Goal: Task Accomplishment & Management: Manage account settings

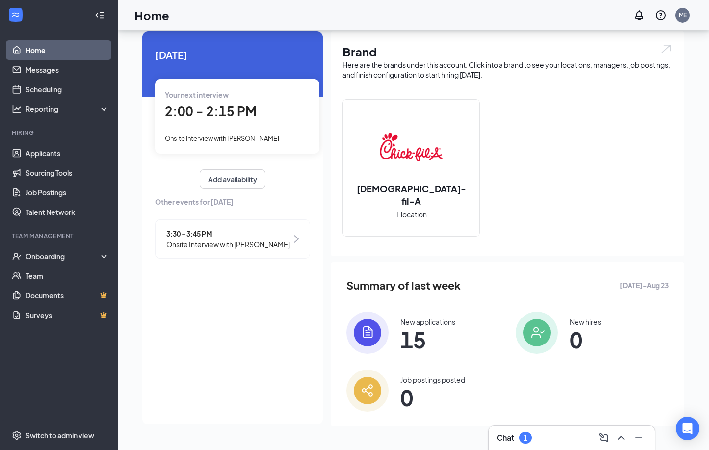
scroll to position [29, 0]
click at [516, 432] on div "Chat 1" at bounding box center [514, 438] width 35 height 12
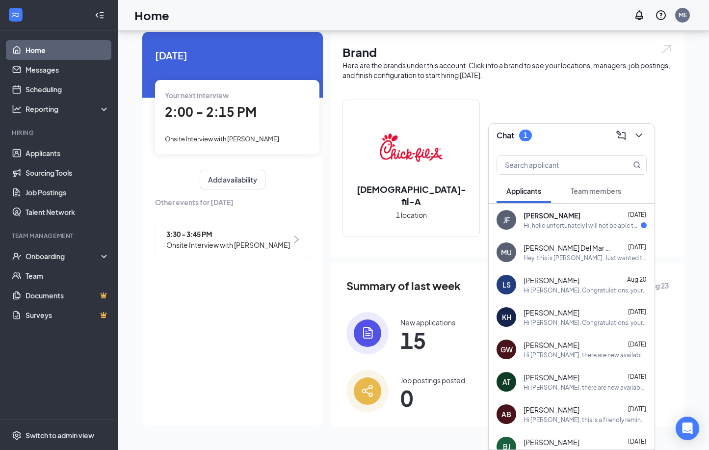
click at [572, 223] on div "Hi, hello unfortunately I will not be able to make it to my interview tomorrow …" at bounding box center [582, 225] width 117 height 8
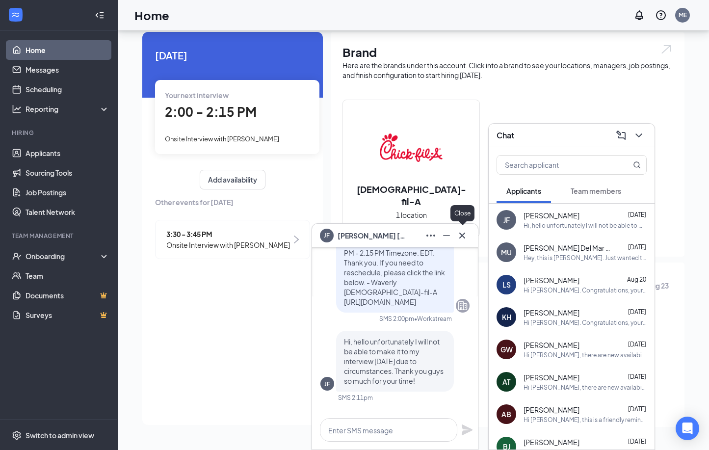
click at [464, 237] on icon "Cross" at bounding box center [462, 235] width 6 height 6
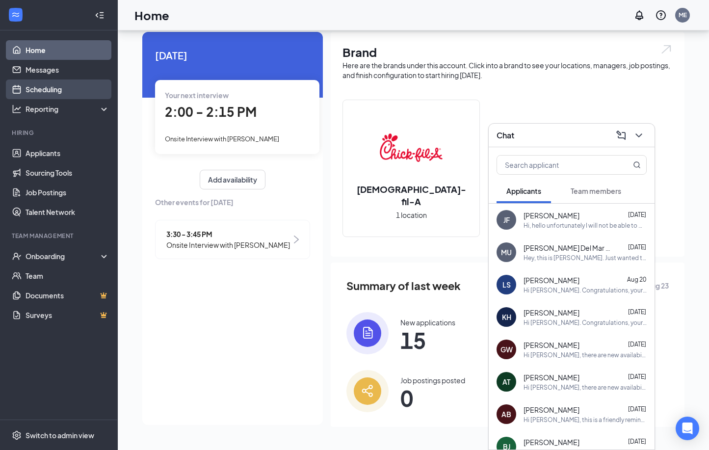
click at [63, 83] on link "Scheduling" at bounding box center [68, 89] width 84 height 20
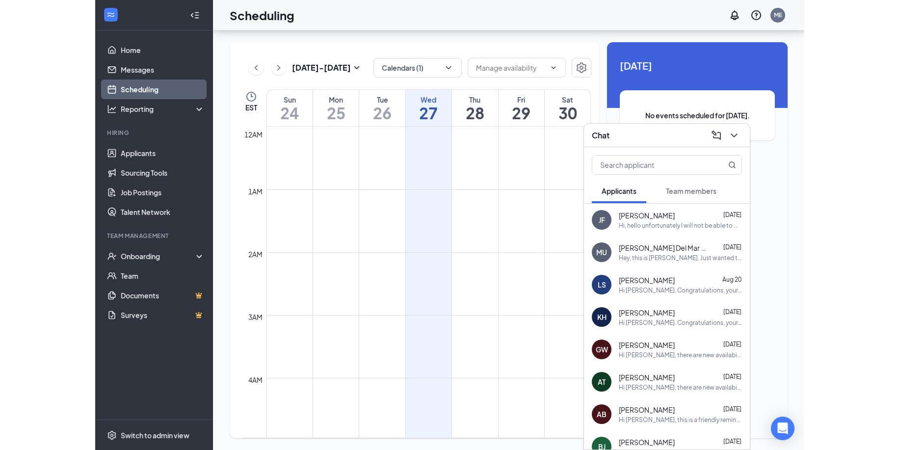
scroll to position [482, 0]
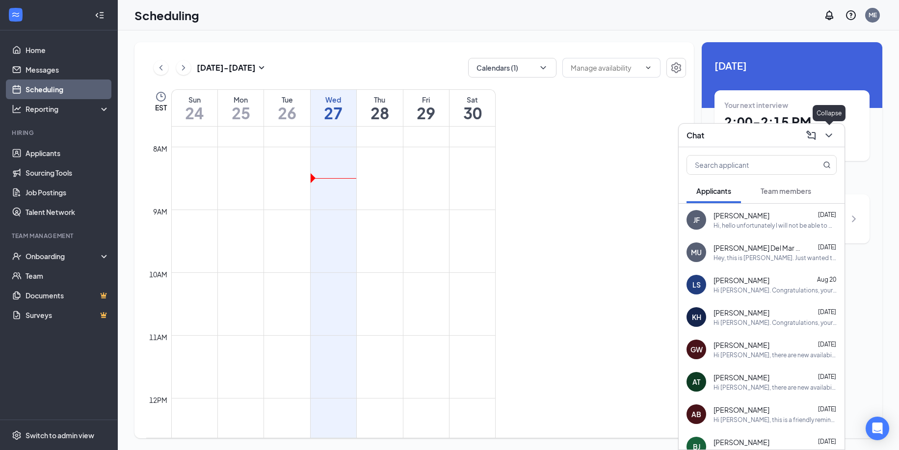
click at [709, 134] on icon "ChevronDown" at bounding box center [829, 136] width 12 height 12
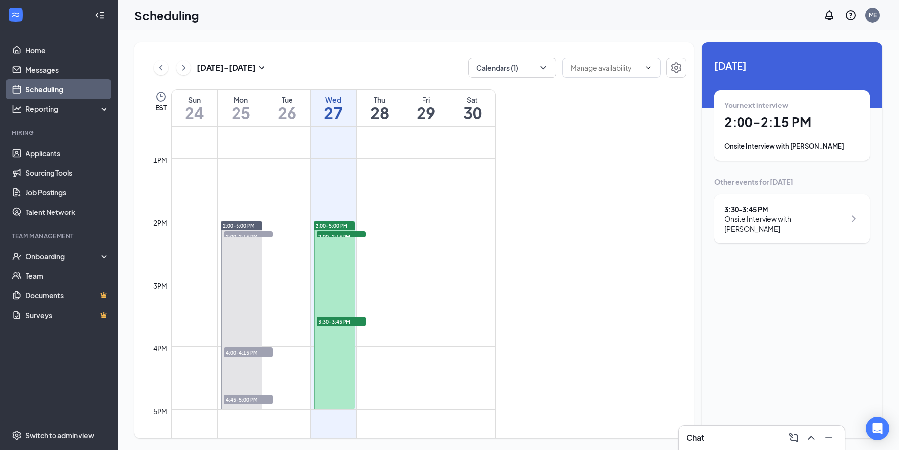
scroll to position [795, 0]
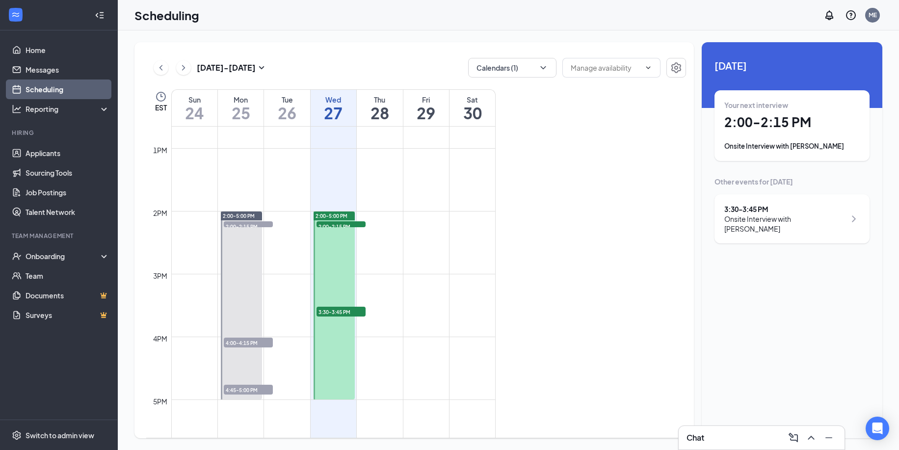
click at [336, 226] on span "2:00-2:15 PM" at bounding box center [340, 226] width 49 height 10
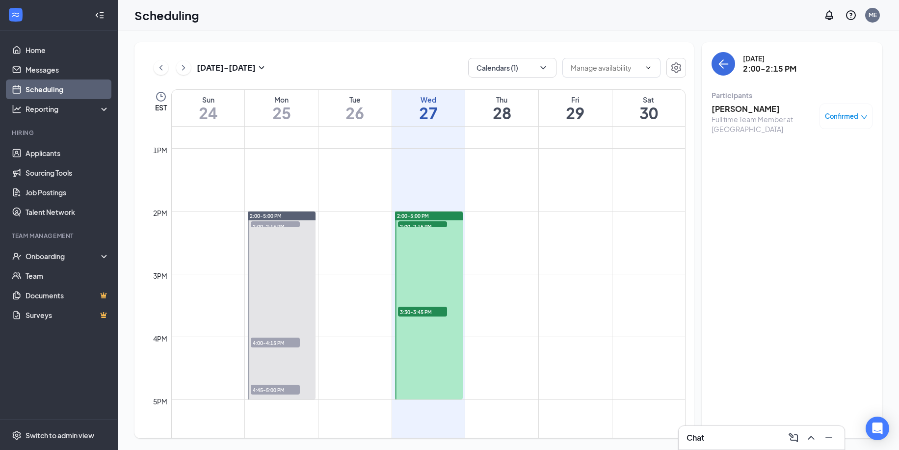
click at [423, 309] on span "3:30-3:45 PM" at bounding box center [422, 312] width 49 height 10
click at [42, 152] on link "Applicants" at bounding box center [68, 153] width 84 height 20
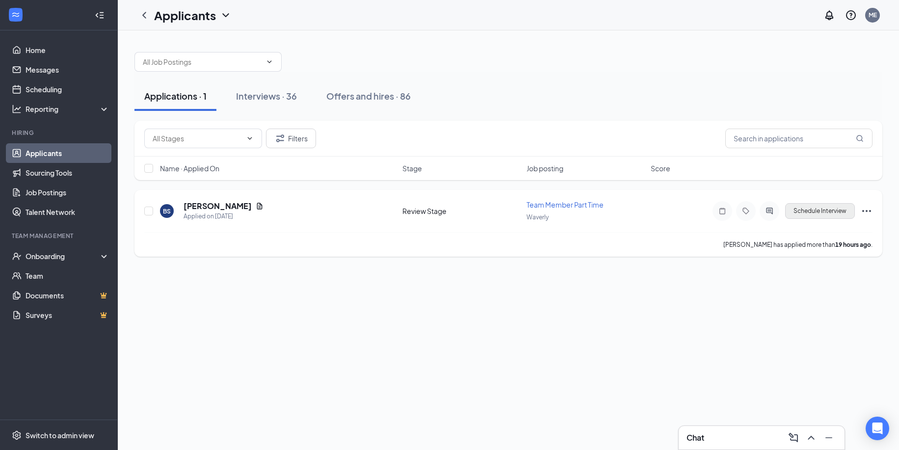
click at [709, 210] on button "Schedule Interview" at bounding box center [820, 211] width 70 height 16
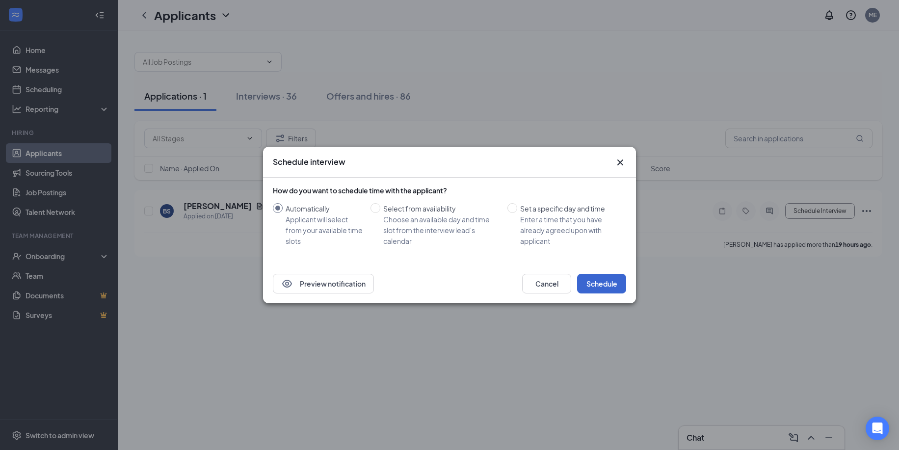
click at [613, 282] on button "Schedule" at bounding box center [601, 284] width 49 height 20
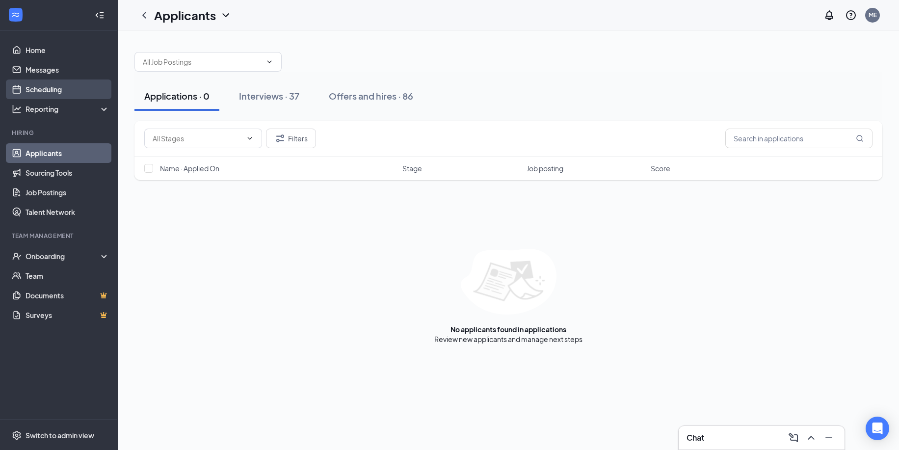
click at [59, 91] on link "Scheduling" at bounding box center [68, 89] width 84 height 20
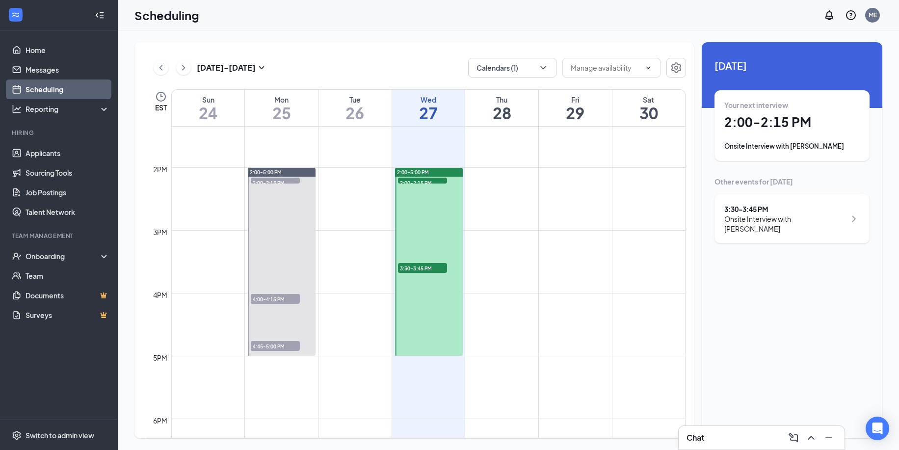
scroll to position [846, 0]
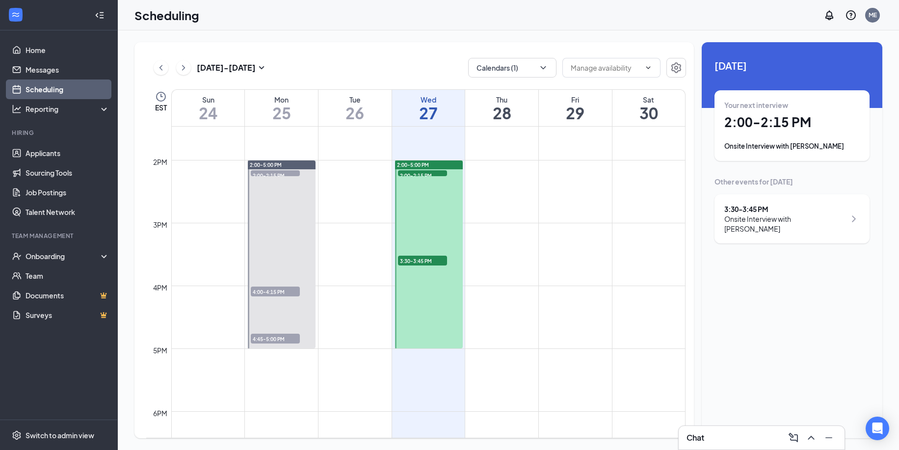
click at [424, 262] on span "3:30-3:45 PM" at bounding box center [422, 261] width 49 height 10
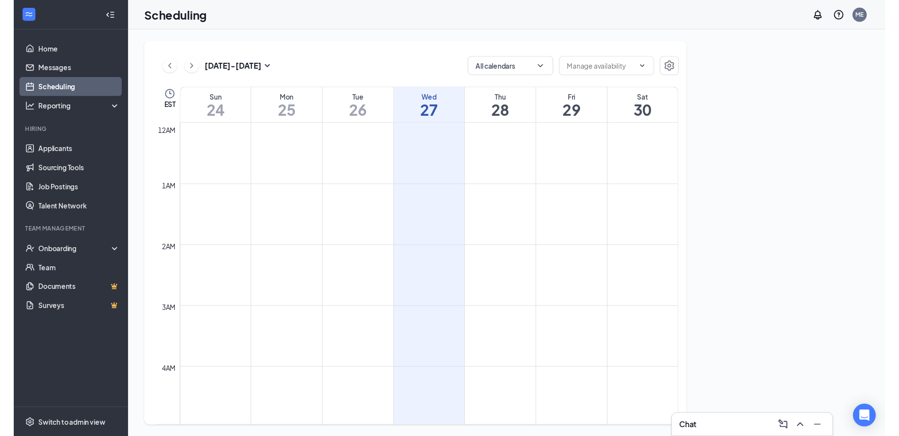
scroll to position [482, 0]
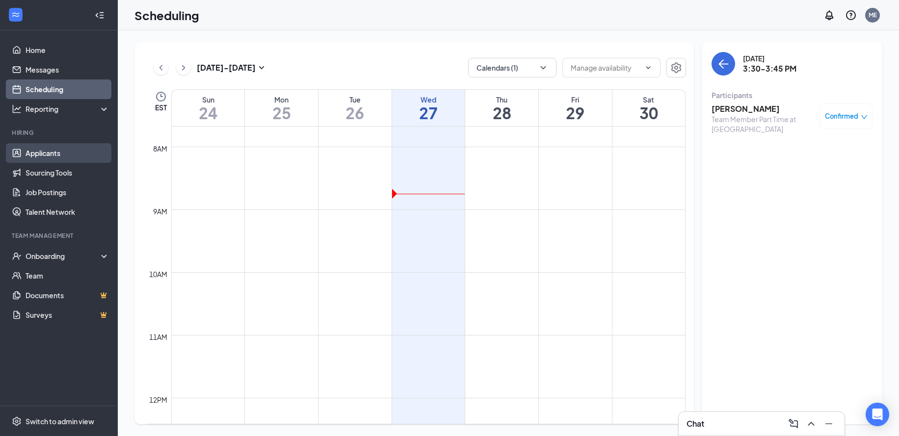
click at [54, 152] on link "Applicants" at bounding box center [68, 153] width 84 height 20
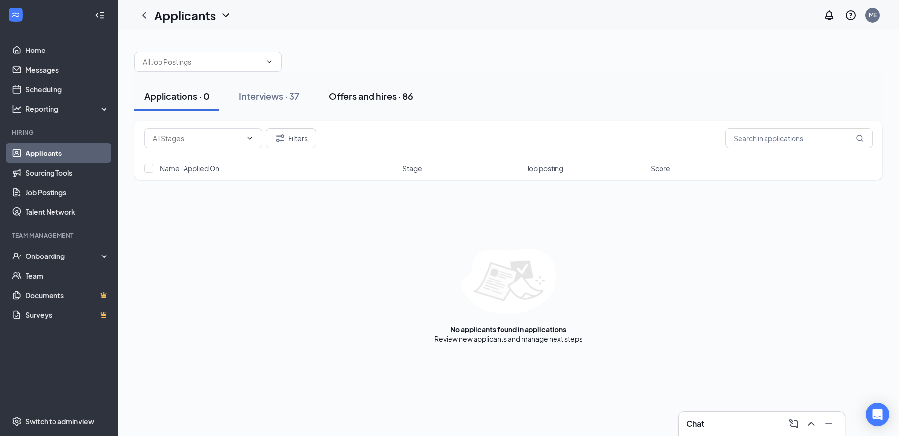
click at [378, 97] on div "Offers and hires · 86" at bounding box center [371, 96] width 84 height 12
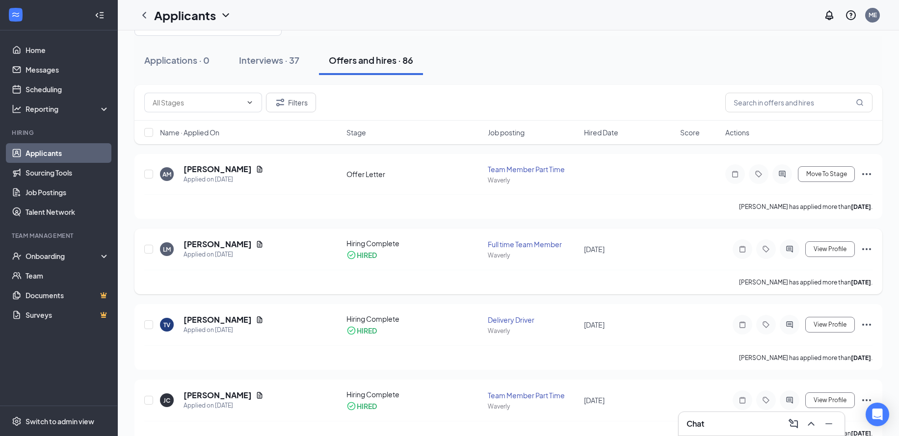
scroll to position [36, 0]
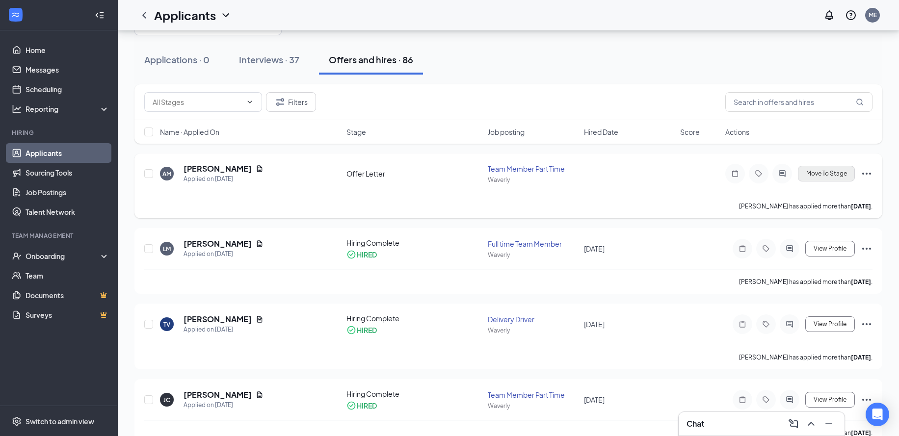
click at [821, 175] on span "Move To Stage" at bounding box center [826, 173] width 41 height 7
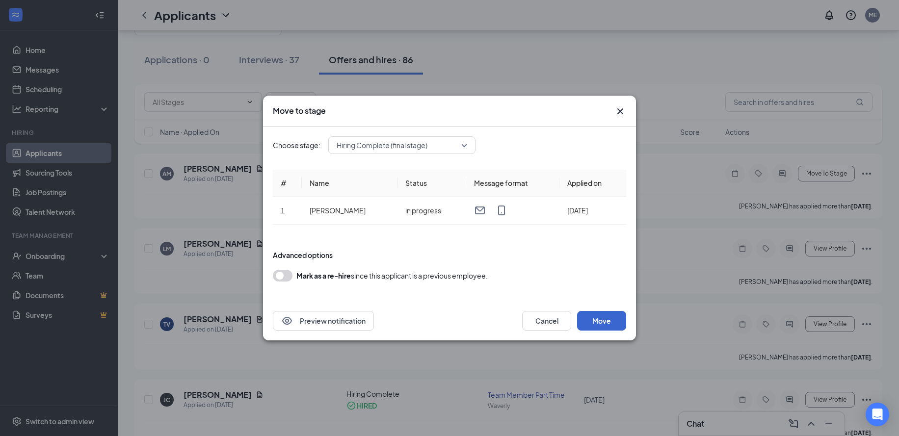
click at [601, 328] on button "Move" at bounding box center [601, 321] width 49 height 20
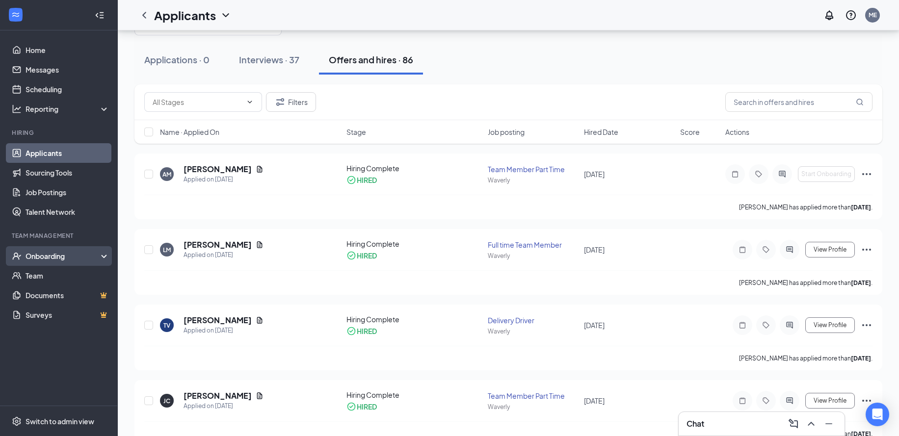
click at [43, 258] on div "Onboarding" at bounding box center [64, 256] width 76 height 10
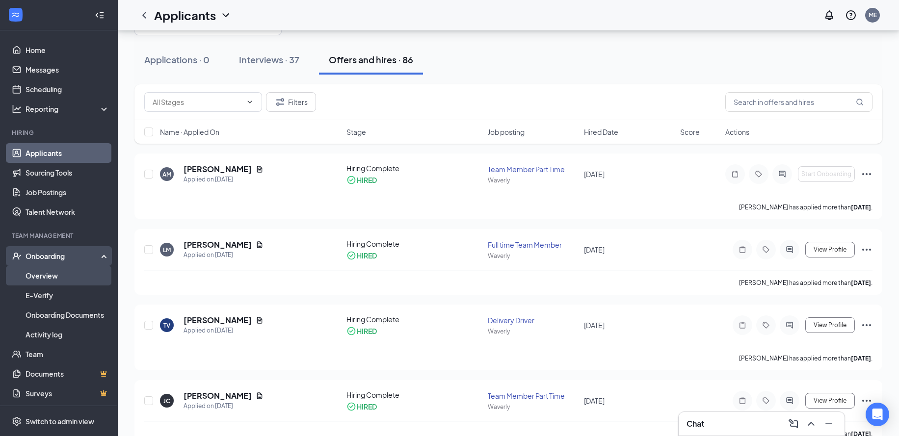
click at [52, 274] on link "Overview" at bounding box center [68, 276] width 84 height 20
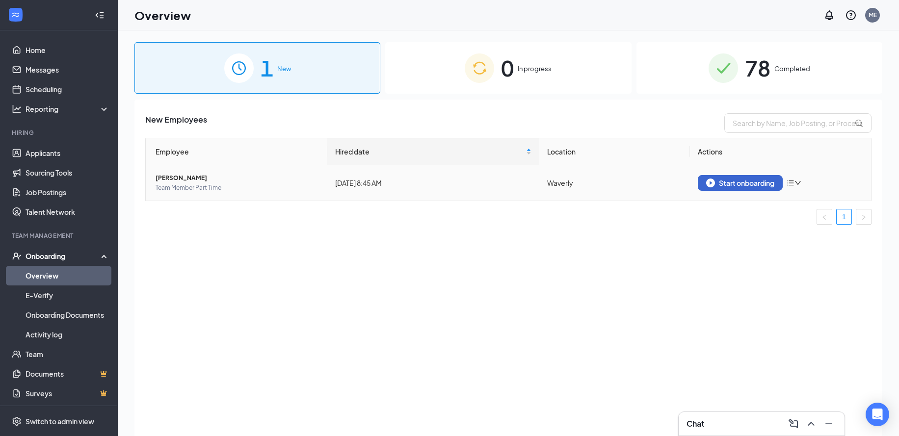
click at [737, 183] on div "Start onboarding" at bounding box center [740, 183] width 68 height 9
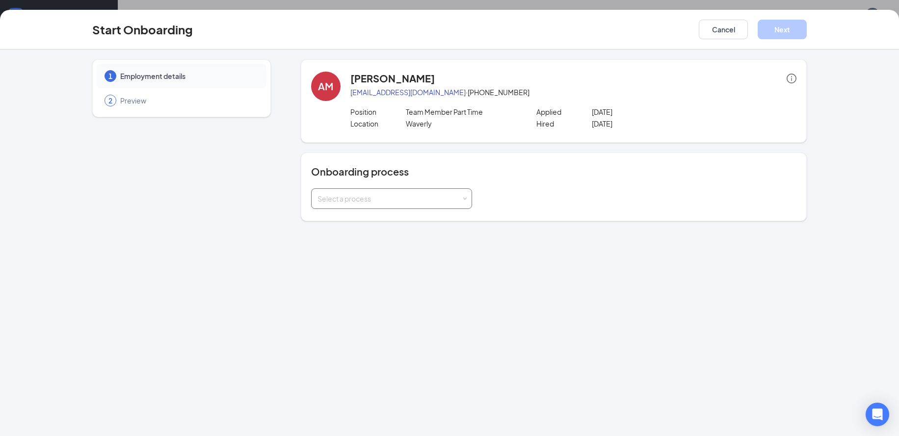
click at [410, 197] on div "Select a process" at bounding box center [389, 199] width 144 height 10
click at [355, 229] on div "1 Employment details 2 Preview AM [PERSON_NAME][GEOGRAPHIC_DATA][EMAIL_ADDRESS]…" at bounding box center [449, 243] width 899 height 387
click at [358, 223] on div "1 Employment details 2 Preview AM [PERSON_NAME][GEOGRAPHIC_DATA][EMAIL_ADDRESS]…" at bounding box center [449, 243] width 899 height 387
click at [360, 203] on div "Select a process" at bounding box center [389, 199] width 144 height 10
click at [351, 216] on span "Team Member" at bounding box center [338, 219] width 47 height 9
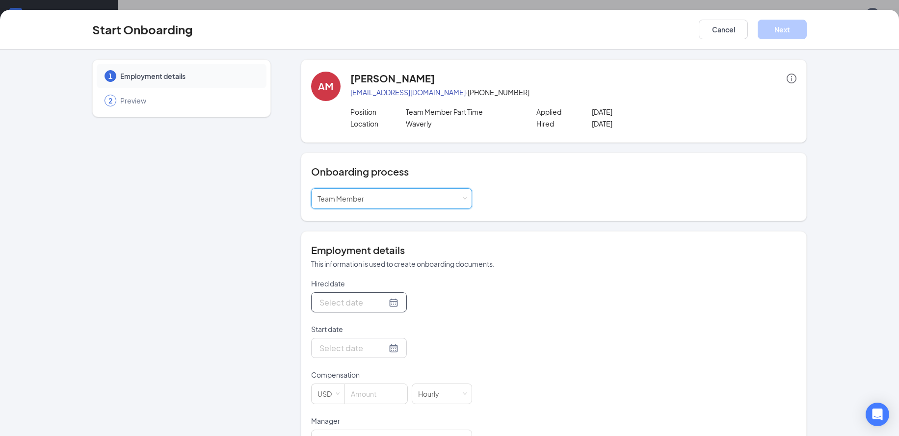
click at [355, 299] on input "Hired date" at bounding box center [352, 302] width 67 height 12
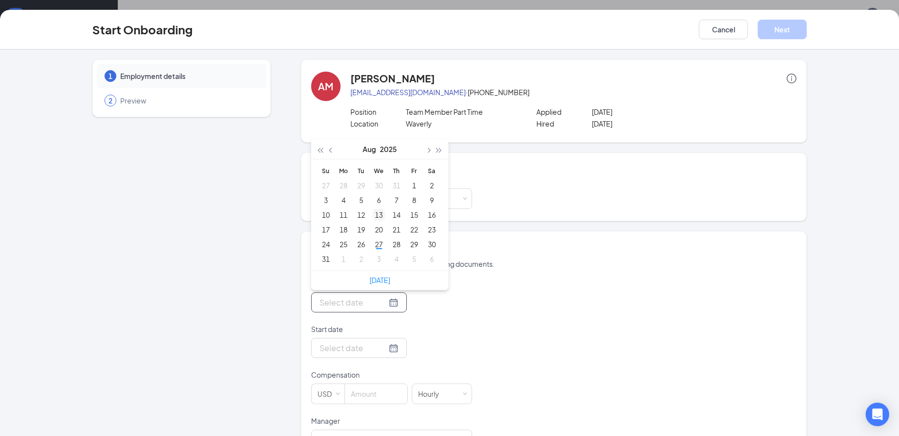
type input "[DATE]"
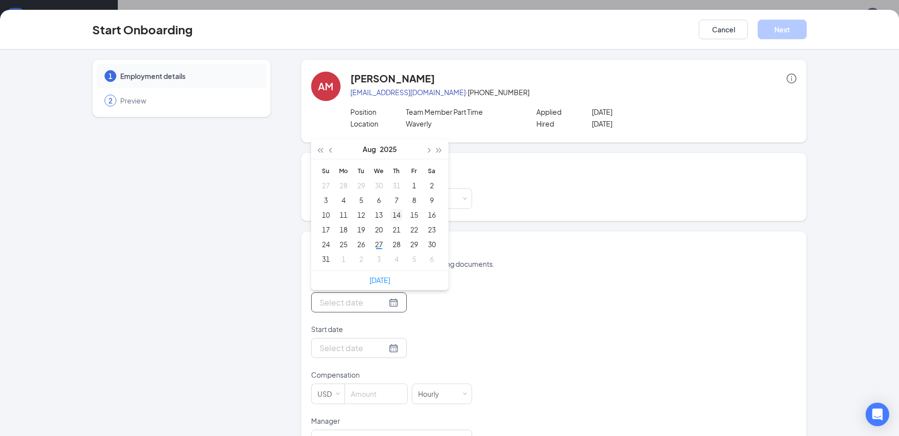
type input "[DATE]"
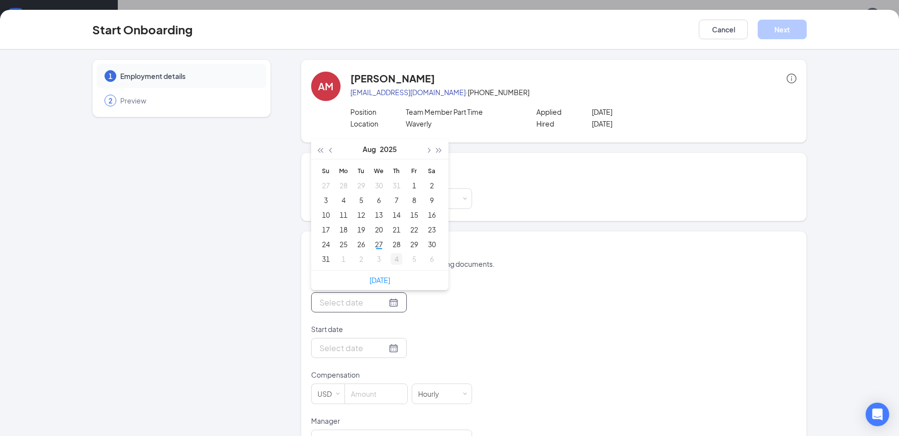
type input "[DATE]"
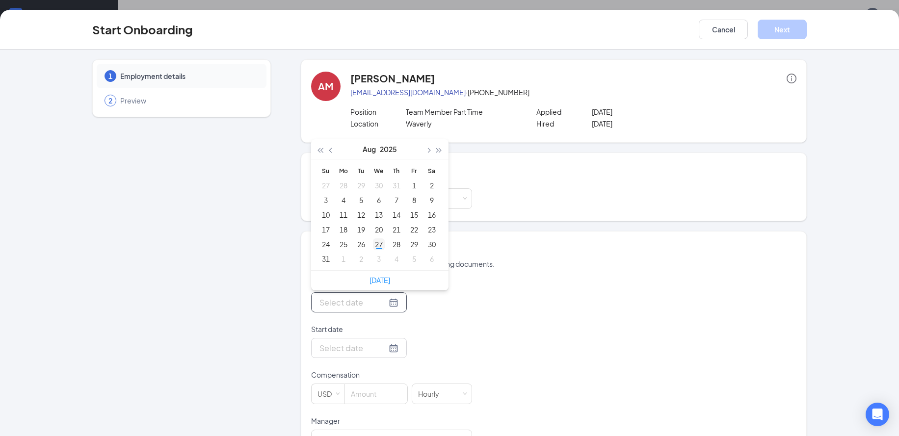
type input "[DATE]"
click at [360, 260] on div "2" at bounding box center [361, 259] width 12 height 12
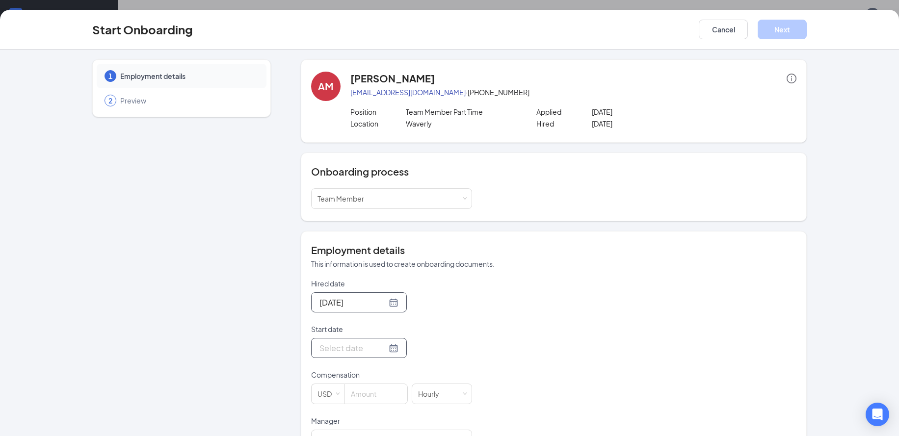
click at [343, 349] on input "Start date" at bounding box center [352, 348] width 67 height 12
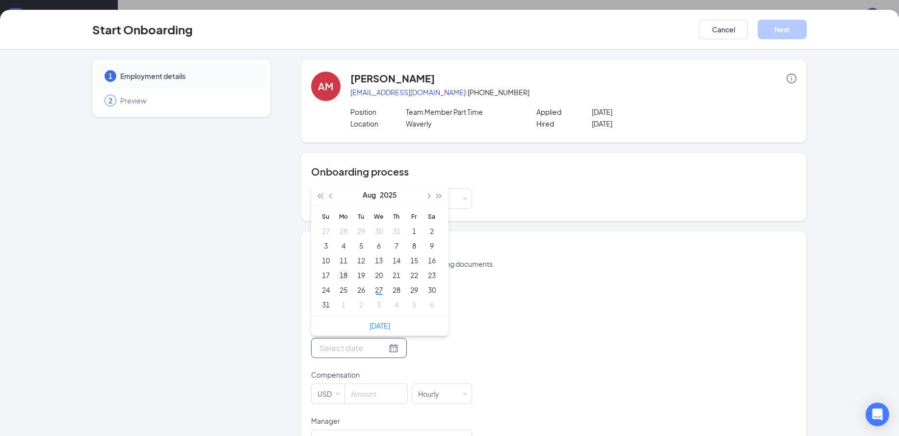
type input "[DATE]"
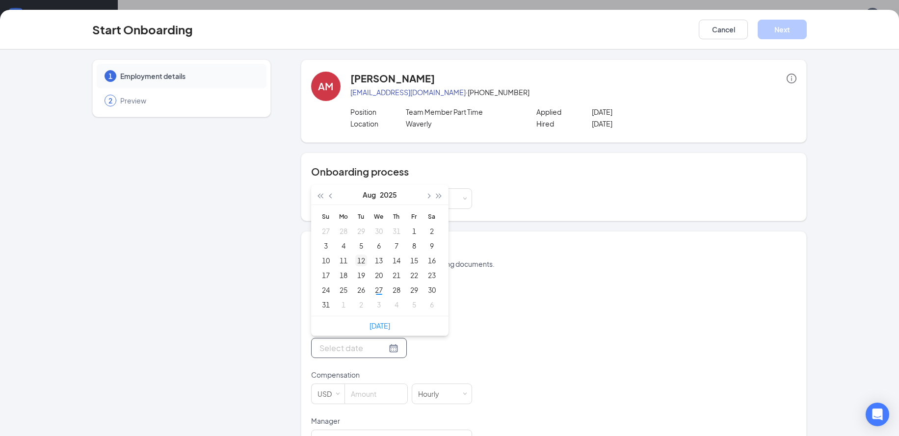
type input "[DATE]"
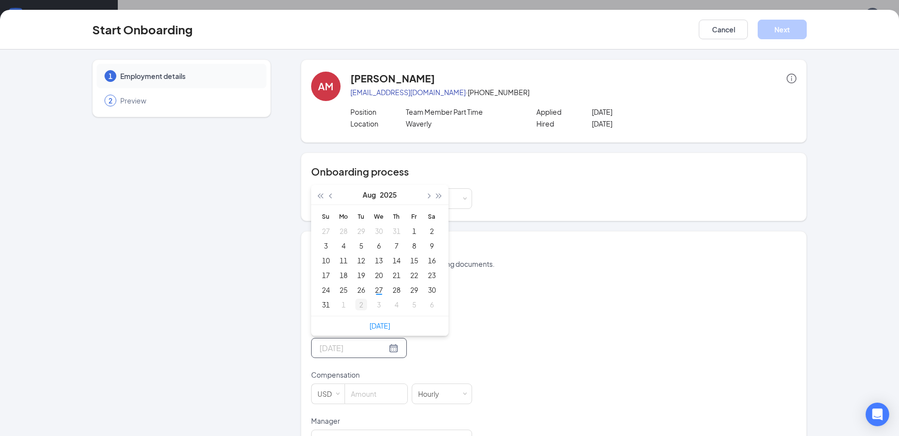
click at [360, 305] on div "2" at bounding box center [361, 305] width 12 height 12
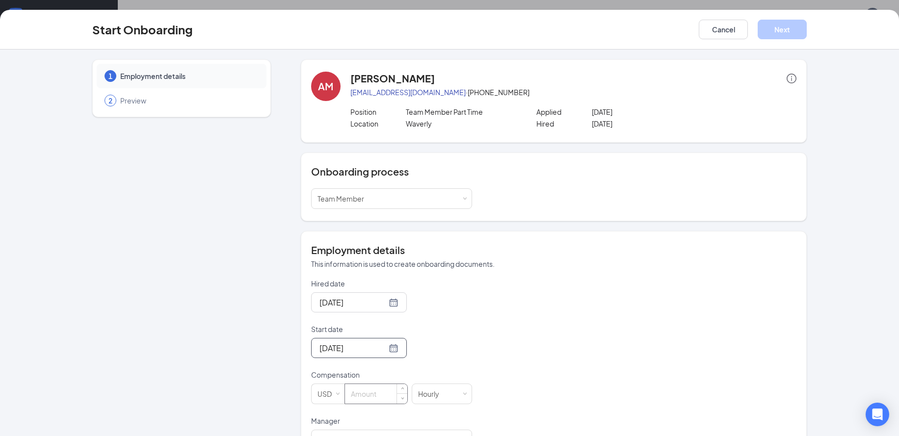
click at [387, 394] on input at bounding box center [376, 394] width 62 height 20
type input "14"
click at [590, 421] on div "Hired date [DATE] [DATE] Su Mo Tu We Th Fr Sa 31 1 2 3 4 5 6 7 8 9 10 11 12 13 …" at bounding box center [553, 439] width 485 height 321
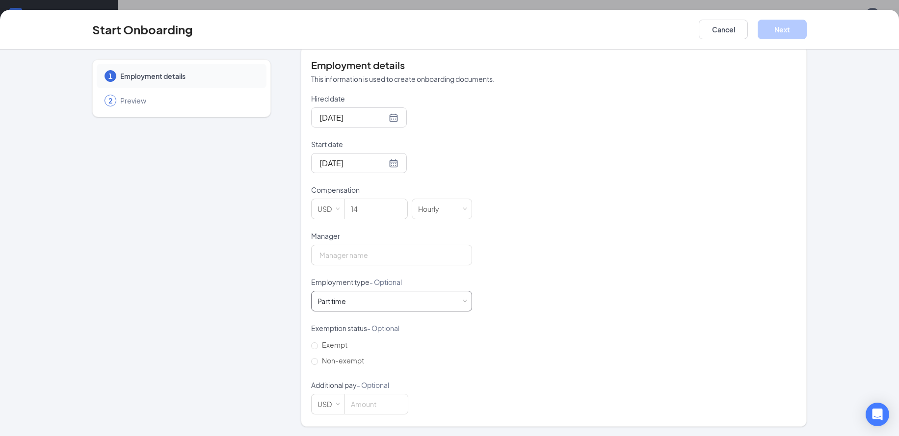
scroll to position [185, 0]
click at [319, 359] on span "Non-exempt" at bounding box center [343, 361] width 50 height 9
click at [318, 359] on input "Non-exempt" at bounding box center [314, 362] width 7 height 7
radio input "true"
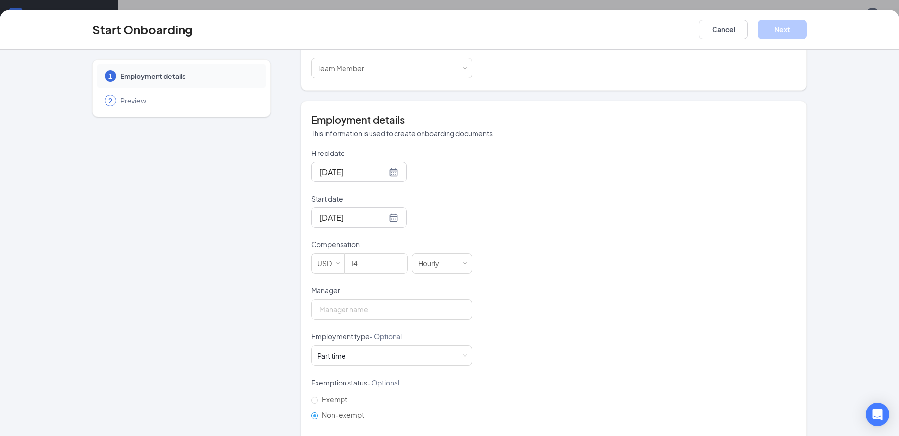
scroll to position [157, 0]
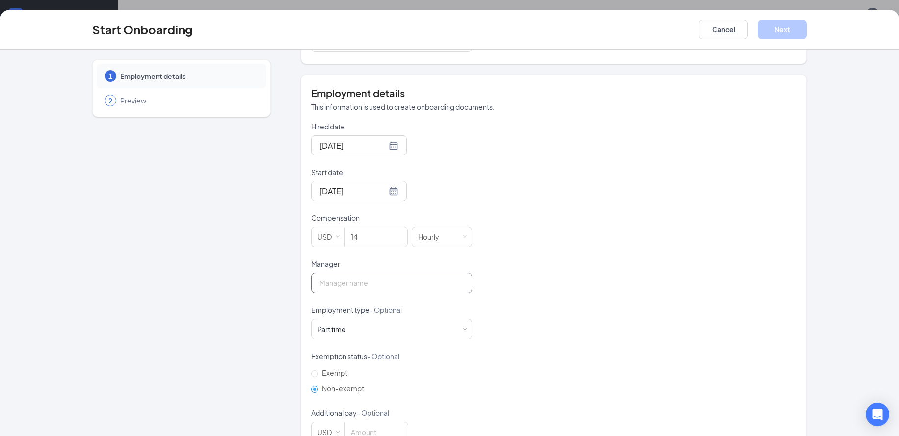
click at [355, 289] on input "Manager" at bounding box center [391, 283] width 161 height 21
type input "[PERSON_NAME]"
click at [663, 238] on div "Hired date [DATE] [DATE] Su Mo Tu We Th Fr Sa 31 1 2 3 4 5 6 7 8 9 10 11 12 13 …" at bounding box center [553, 282] width 485 height 321
click at [780, 29] on button "Next" at bounding box center [782, 30] width 49 height 20
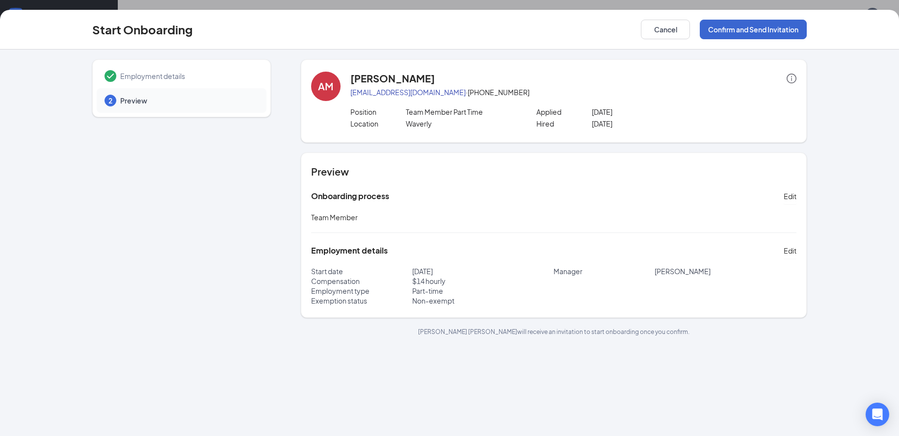
scroll to position [0, 0]
click at [765, 25] on button "Confirm and Send Invitation" at bounding box center [753, 30] width 107 height 20
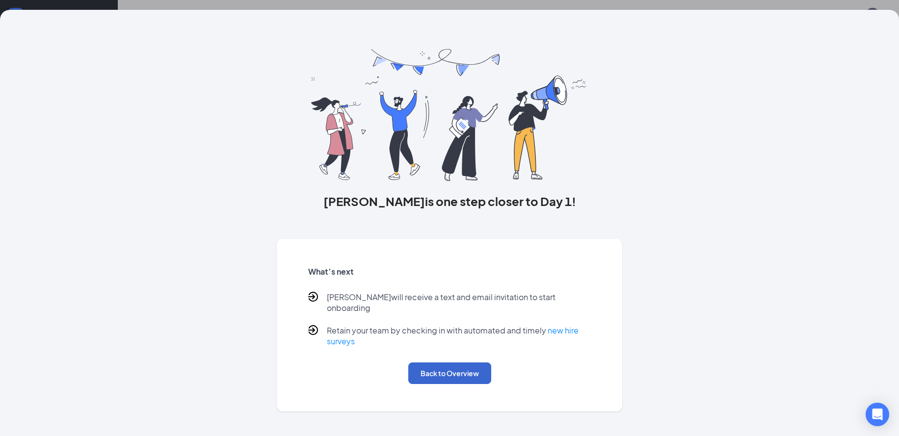
click at [462, 363] on button "Back to Overview" at bounding box center [449, 374] width 83 height 22
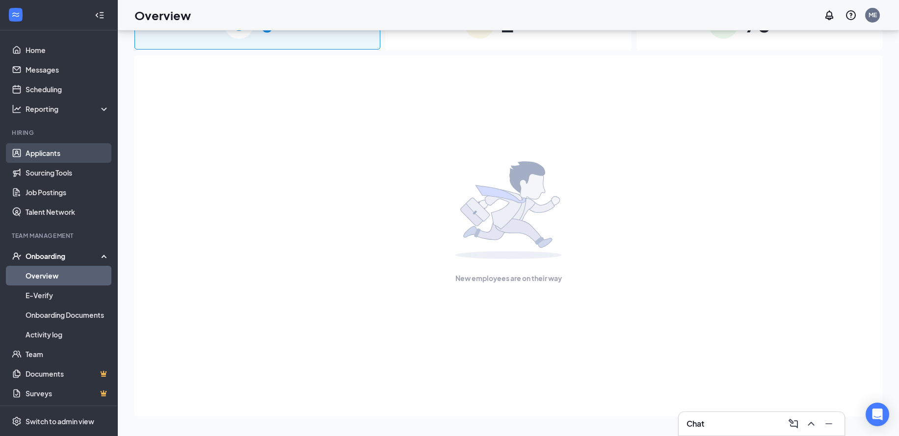
click at [36, 156] on link "Applicants" at bounding box center [68, 153] width 84 height 20
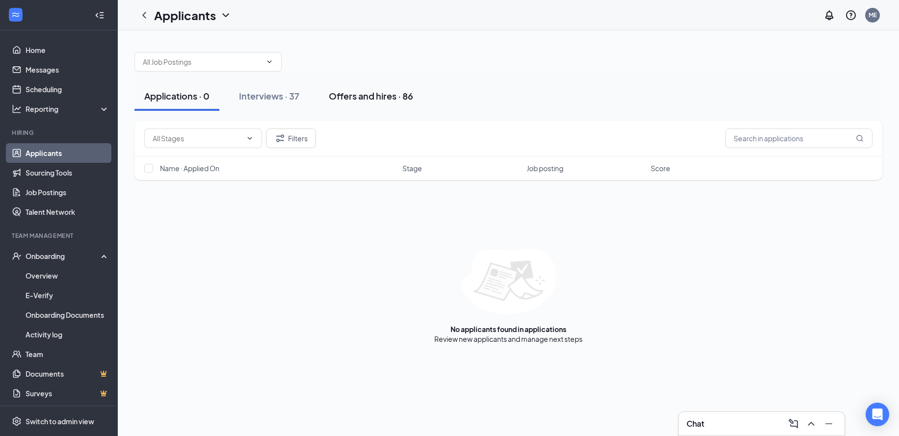
click at [347, 95] on div "Offers and hires · 86" at bounding box center [371, 96] width 84 height 12
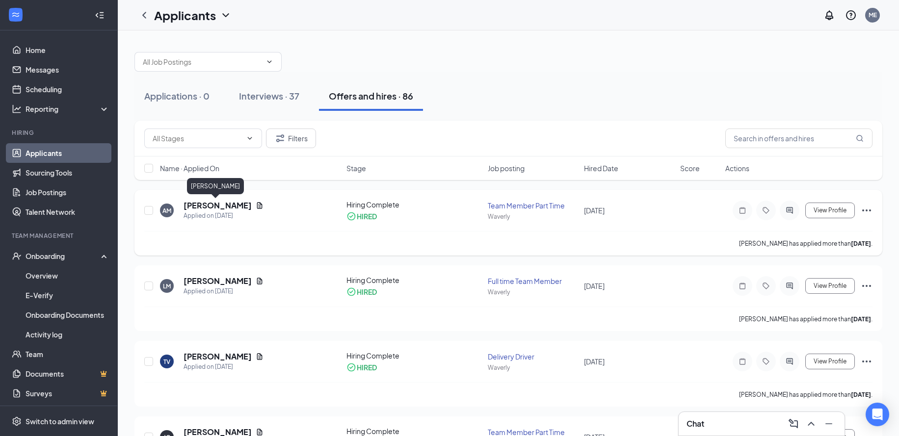
click at [219, 206] on h5 "[PERSON_NAME]" at bounding box center [218, 205] width 68 height 11
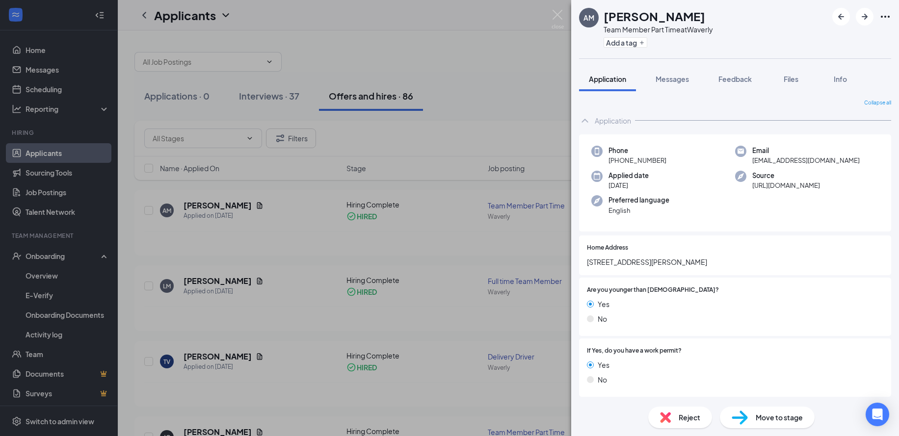
drag, startPoint x: 616, startPoint y: 161, endPoint x: 667, endPoint y: 161, distance: 51.0
click at [667, 161] on div "Phone [PHONE_NUMBER]" at bounding box center [663, 156] width 144 height 20
copy span "[PHONE_NUMBER]"
click at [558, 12] on img at bounding box center [558, 19] width 12 height 19
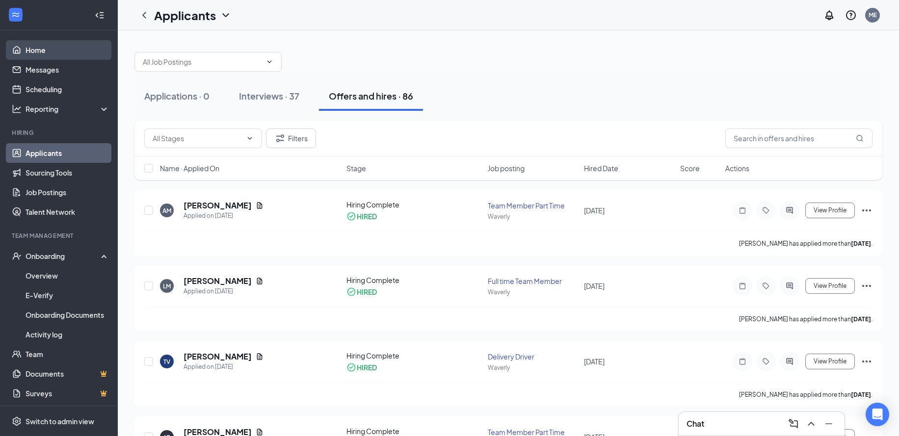
click at [49, 49] on link "Home" at bounding box center [68, 50] width 84 height 20
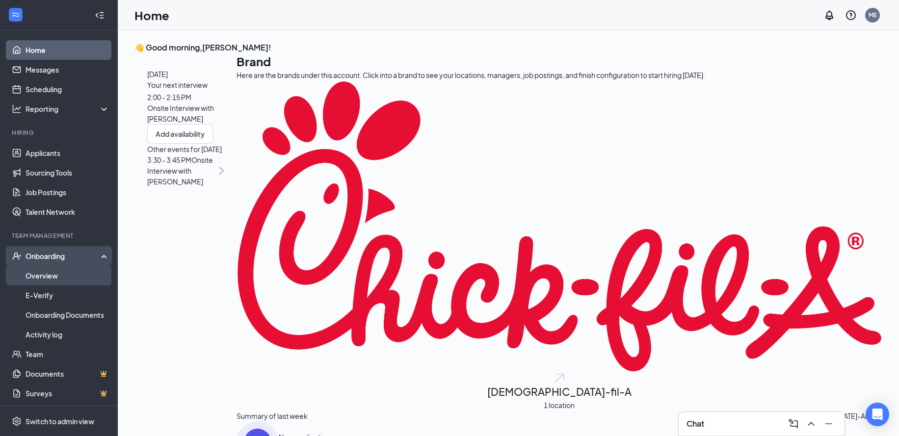
click at [50, 271] on link "Overview" at bounding box center [68, 276] width 84 height 20
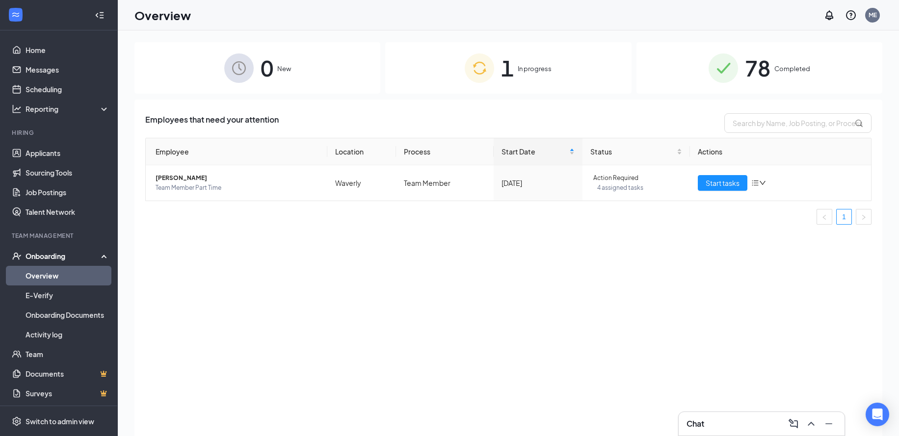
click at [53, 259] on div "Onboarding" at bounding box center [64, 256] width 76 height 10
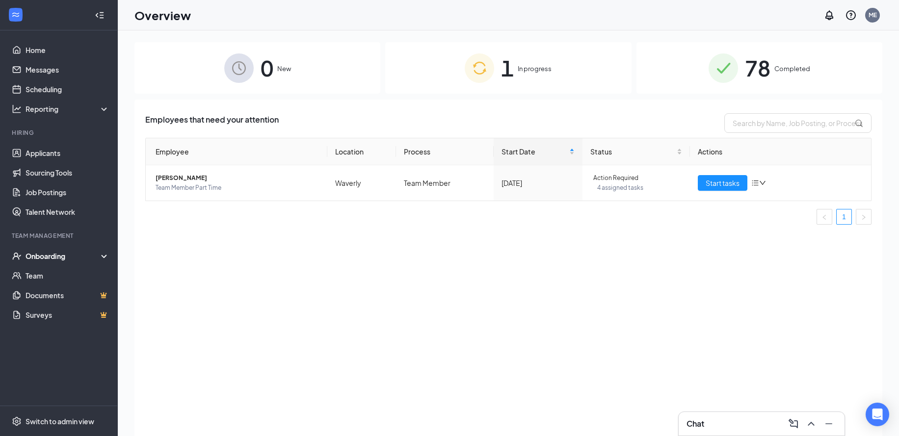
click at [53, 247] on div "Onboarding" at bounding box center [59, 256] width 118 height 20
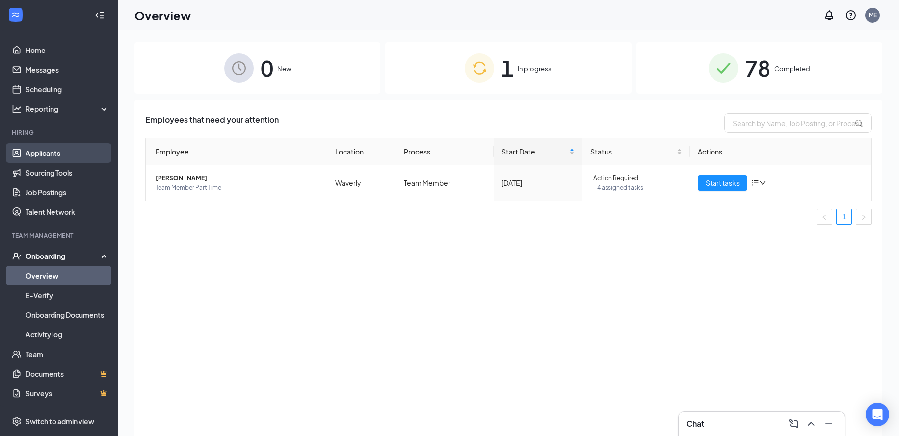
click at [65, 152] on link "Applicants" at bounding box center [68, 153] width 84 height 20
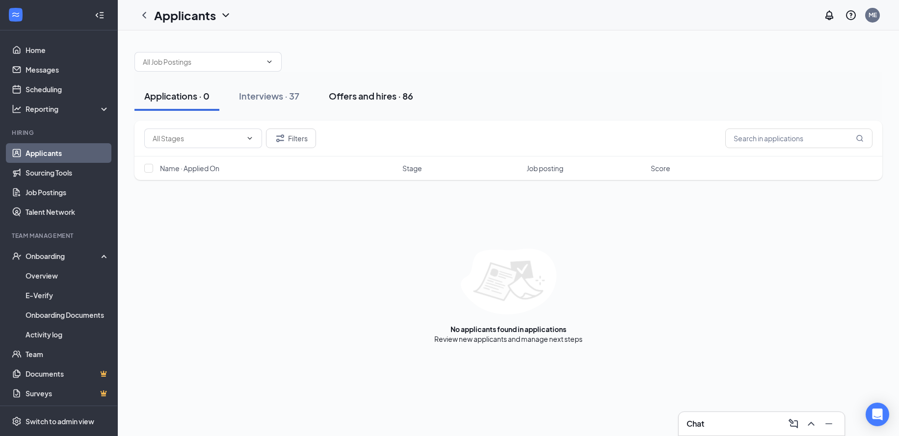
click at [350, 92] on div "Offers and hires · 86" at bounding box center [371, 96] width 84 height 12
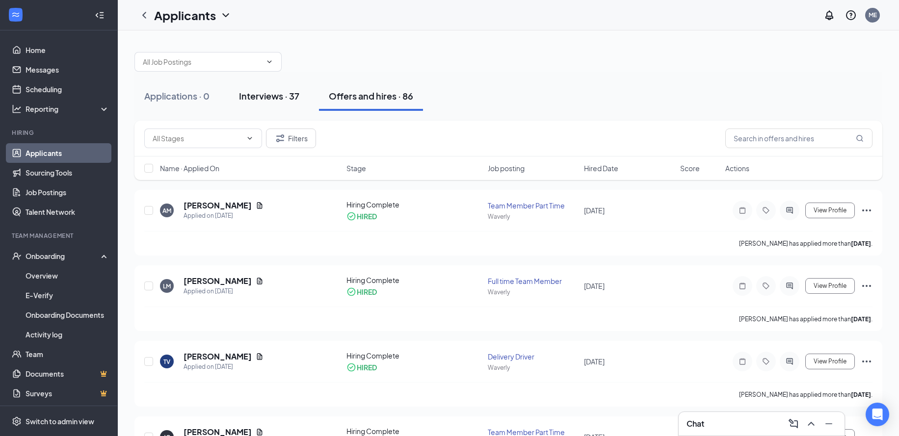
click at [284, 103] on button "Interviews · 37" at bounding box center [269, 95] width 80 height 29
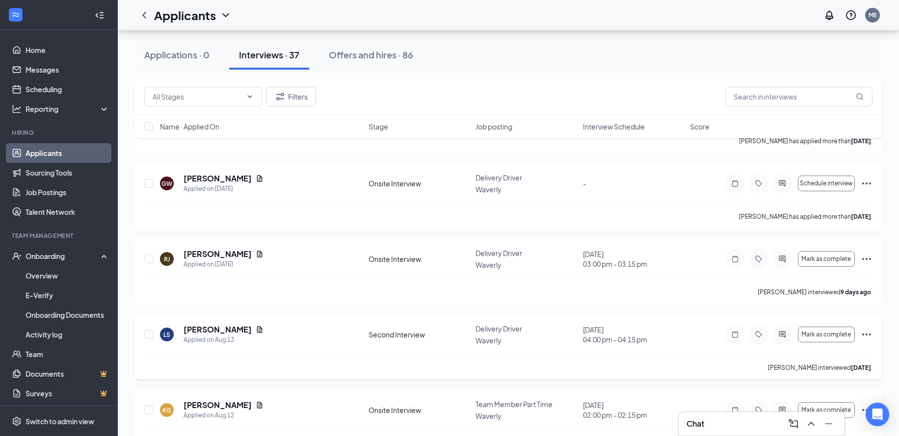
scroll to position [937, 0]
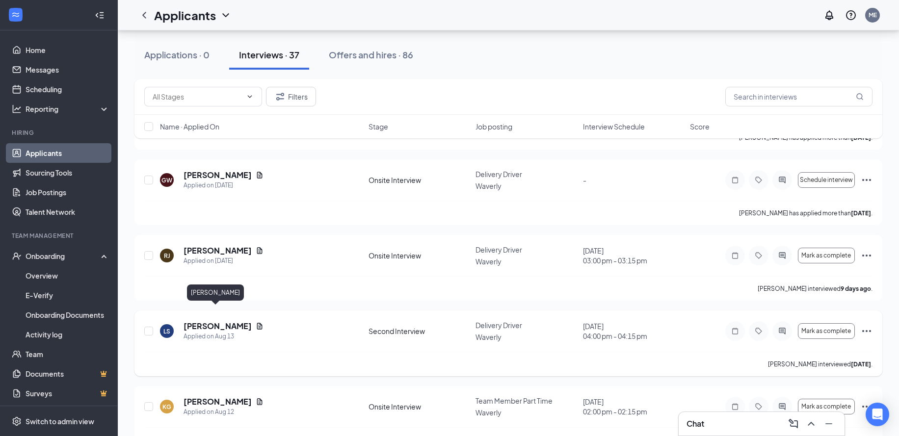
click at [196, 321] on h5 "[PERSON_NAME]" at bounding box center [218, 326] width 68 height 11
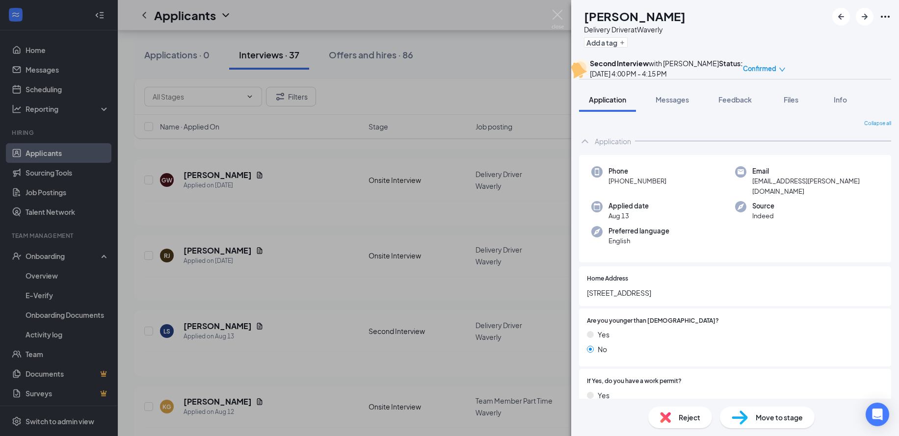
click at [759, 422] on span "Move to stage" at bounding box center [779, 417] width 47 height 11
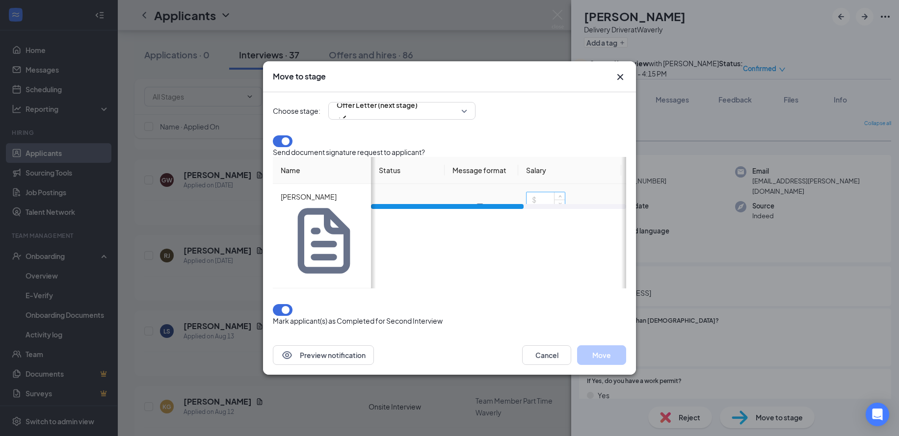
click at [531, 207] on input at bounding box center [546, 199] width 38 height 15
drag, startPoint x: 517, startPoint y: 254, endPoint x: 588, endPoint y: 255, distance: 71.7
click at [527, 209] on div at bounding box center [450, 206] width 153 height 5
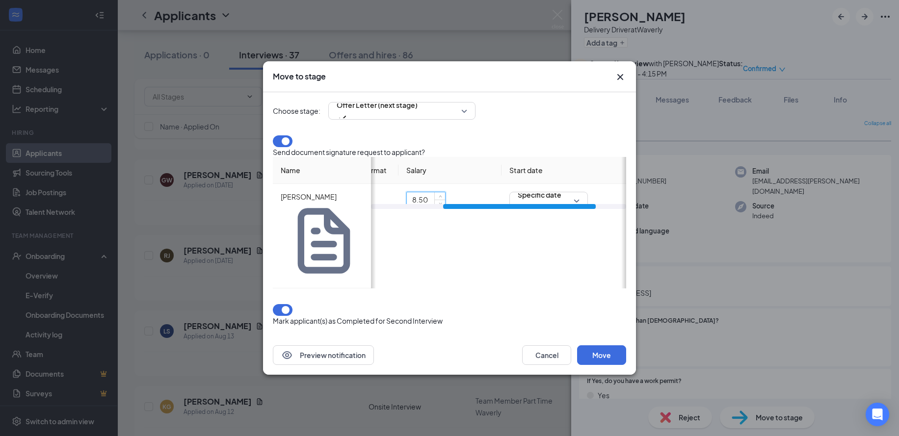
scroll to position [0, 120]
click at [543, 202] on span "Specific date" at bounding box center [540, 194] width 44 height 15
type input "8.5"
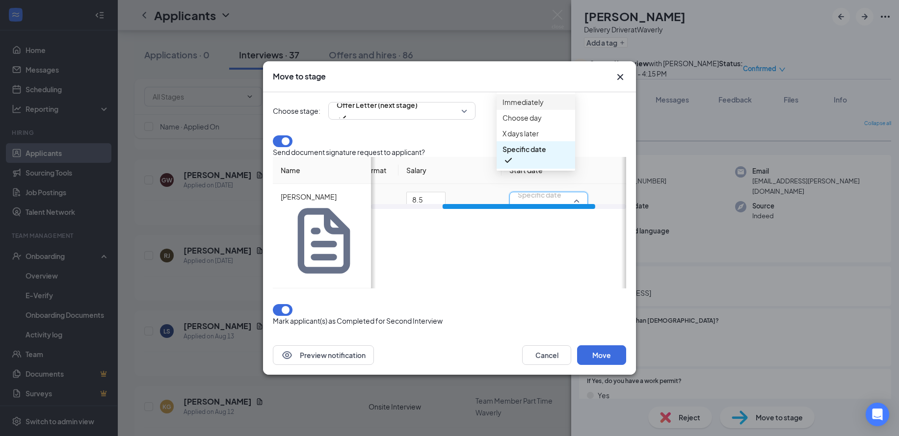
click at [525, 107] on span "Immediately" at bounding box center [522, 102] width 41 height 11
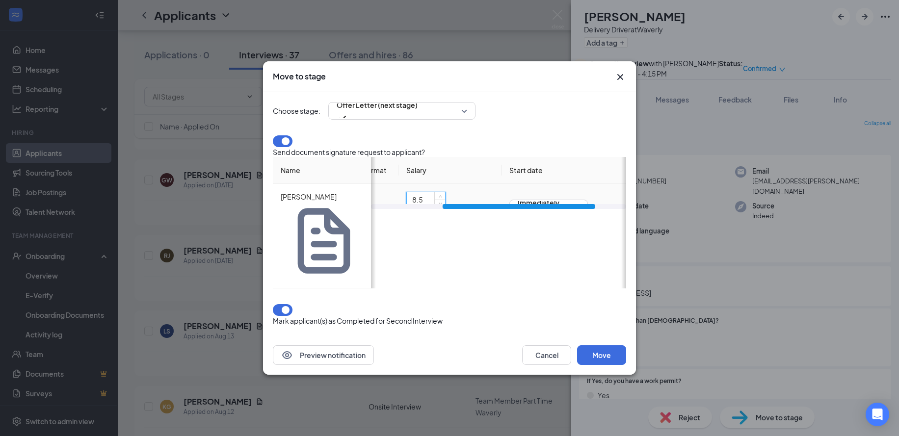
drag, startPoint x: 424, startPoint y: 237, endPoint x: 409, endPoint y: 237, distance: 14.7
click at [409, 207] on input "8.5" at bounding box center [426, 199] width 38 height 15
click at [549, 345] on button "Cancel" at bounding box center [546, 355] width 49 height 20
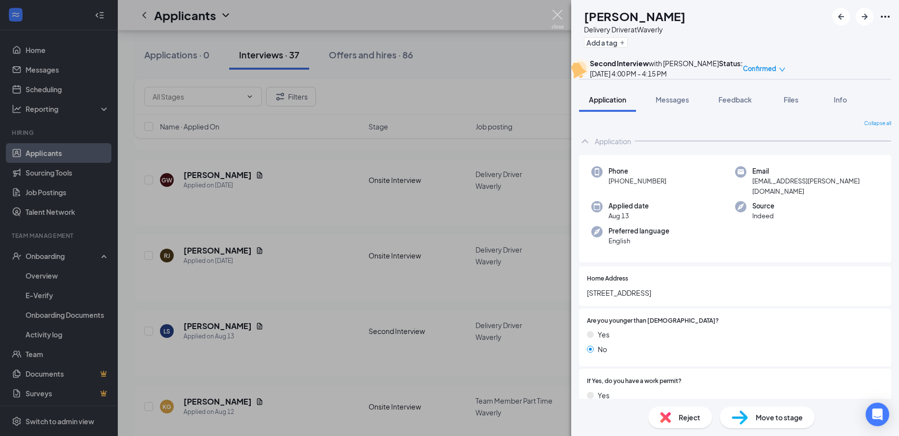
click at [557, 15] on img at bounding box center [558, 19] width 12 height 19
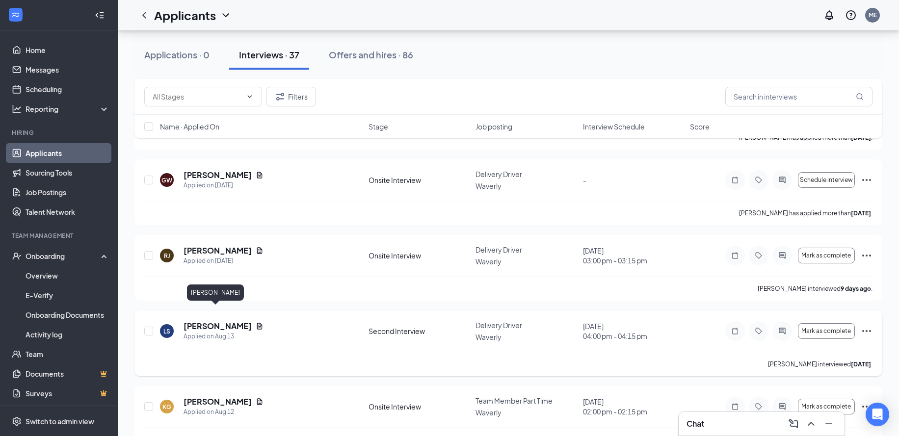
click at [208, 321] on h5 "[PERSON_NAME]" at bounding box center [218, 326] width 68 height 11
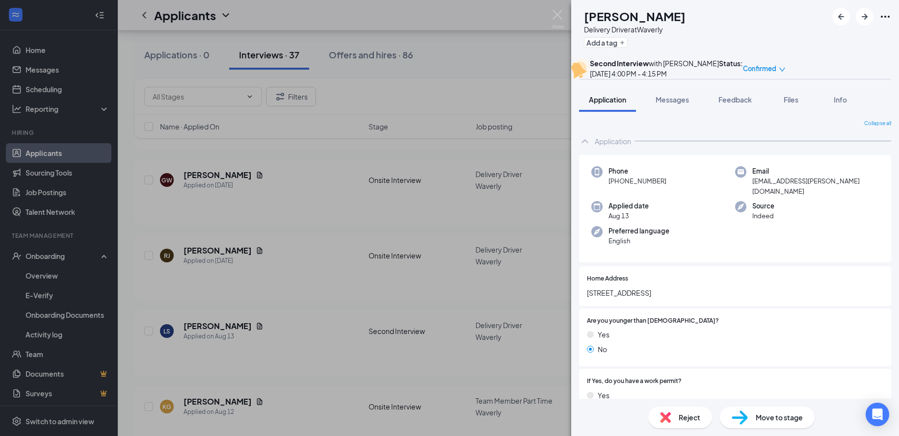
drag, startPoint x: 618, startPoint y: 203, endPoint x: 677, endPoint y: 205, distance: 58.9
click at [677, 196] on div "Phone [PHONE_NUMBER]" at bounding box center [663, 181] width 144 height 30
copy span "[PHONE_NUMBER]"
click at [283, 256] on div "LS [PERSON_NAME] Delivery Driver at Waverly Add a tag Second Interview with [PE…" at bounding box center [449, 218] width 899 height 436
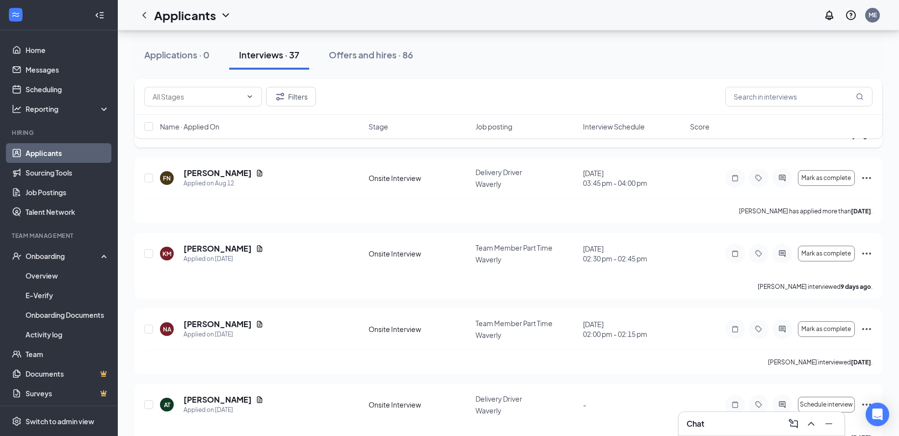
scroll to position [1244, 0]
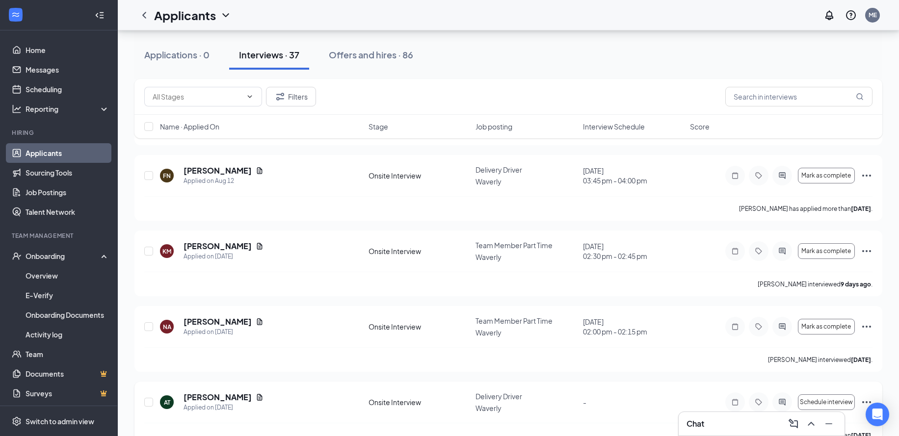
click at [41, 91] on link "Scheduling" at bounding box center [68, 89] width 84 height 20
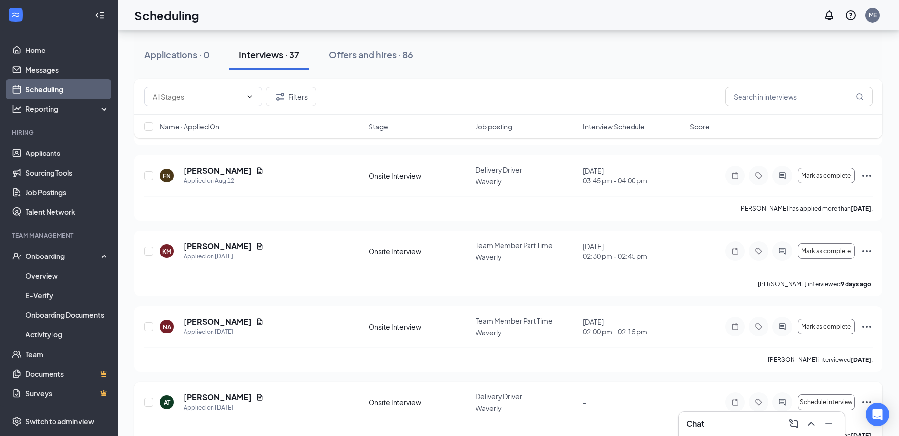
click at [41, 91] on link "Scheduling" at bounding box center [68, 89] width 84 height 20
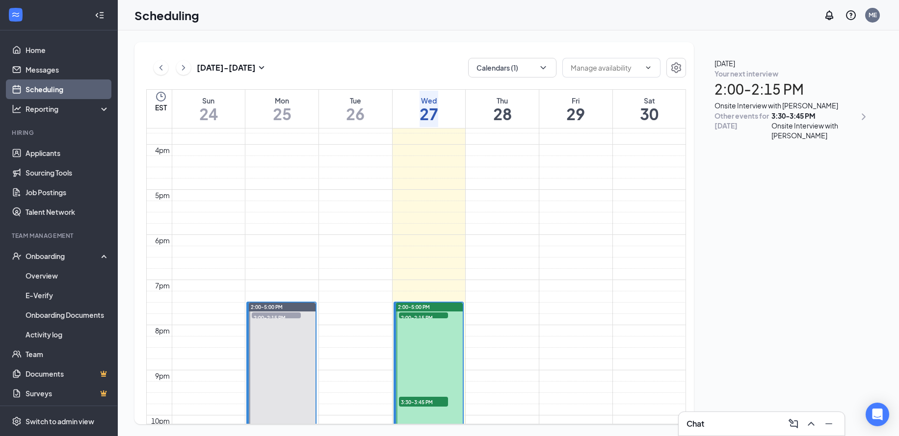
scroll to position [749, 0]
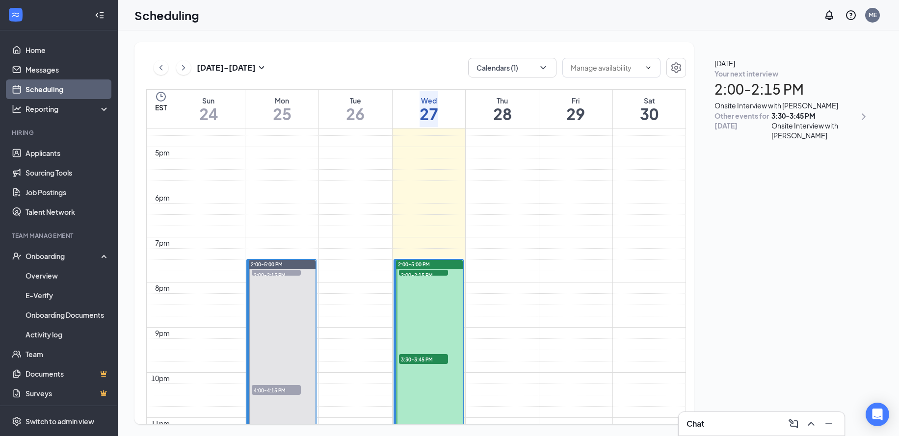
click at [421, 274] on div at bounding box center [429, 353] width 67 height 186
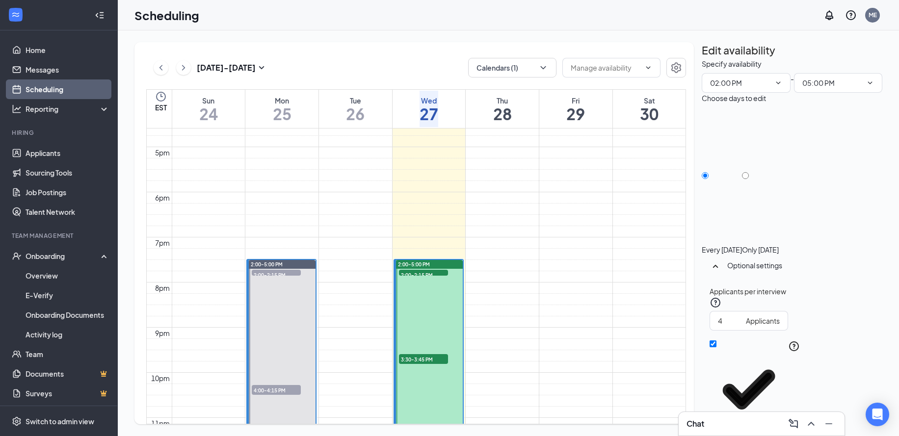
click at [412, 270] on span "2:00-2:15 PM" at bounding box center [423, 275] width 49 height 10
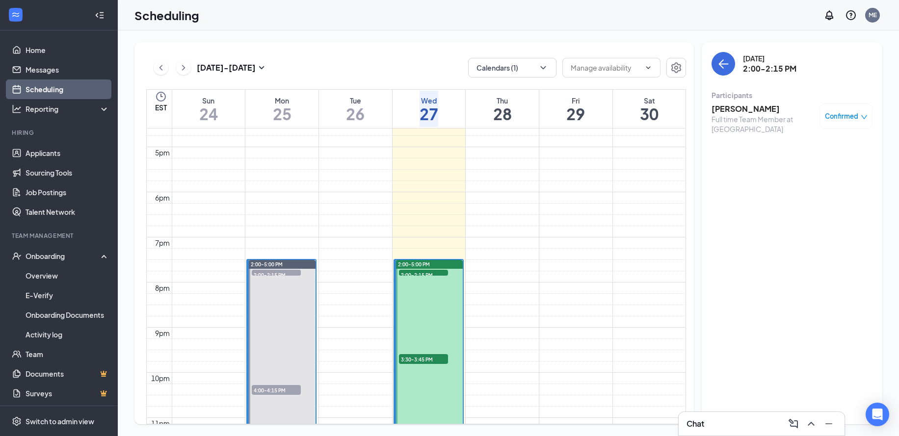
click at [291, 272] on span "2:00-2:15 PM" at bounding box center [276, 275] width 49 height 10
click at [275, 388] on span "4:00-4:15 PM" at bounding box center [276, 390] width 49 height 10
click at [63, 151] on link "Applicants" at bounding box center [68, 153] width 84 height 20
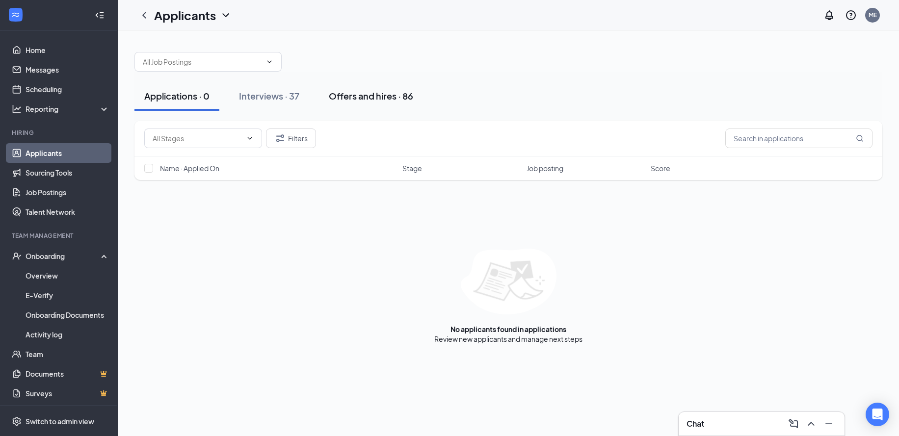
click at [374, 99] on div "Offers and hires · 86" at bounding box center [371, 96] width 84 height 12
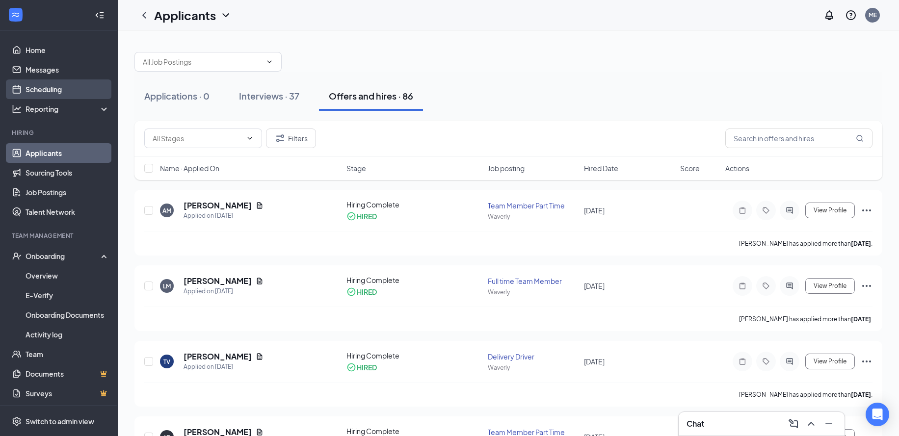
click at [57, 82] on link "Scheduling" at bounding box center [68, 89] width 84 height 20
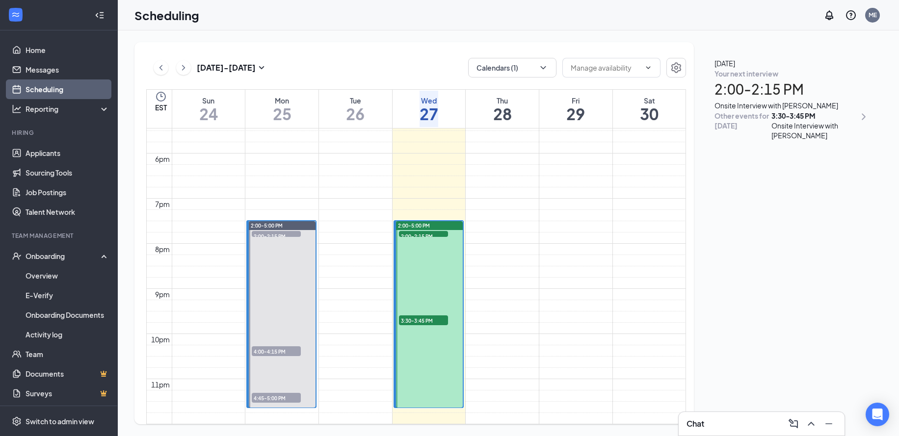
scroll to position [814, 0]
click at [429, 231] on span "2:00-2:15 PM" at bounding box center [423, 236] width 49 height 10
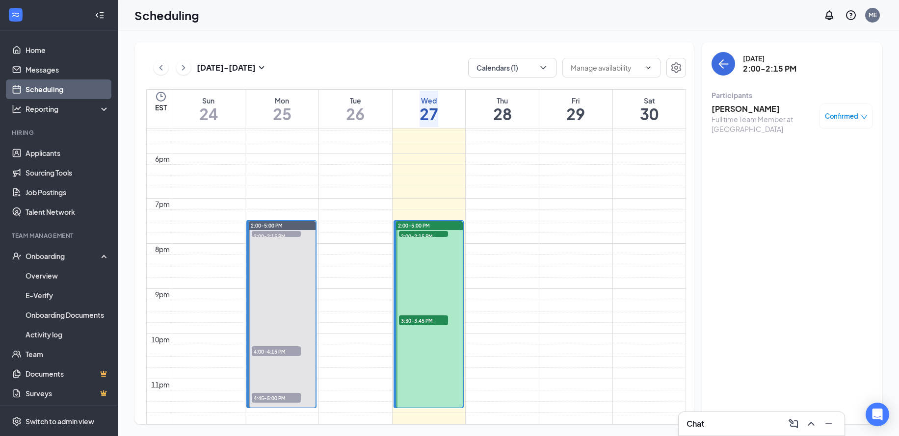
click at [266, 346] on span "4:00-4:15 PM" at bounding box center [276, 351] width 49 height 10
click at [746, 147] on h3 "[PERSON_NAME]" at bounding box center [763, 146] width 103 height 11
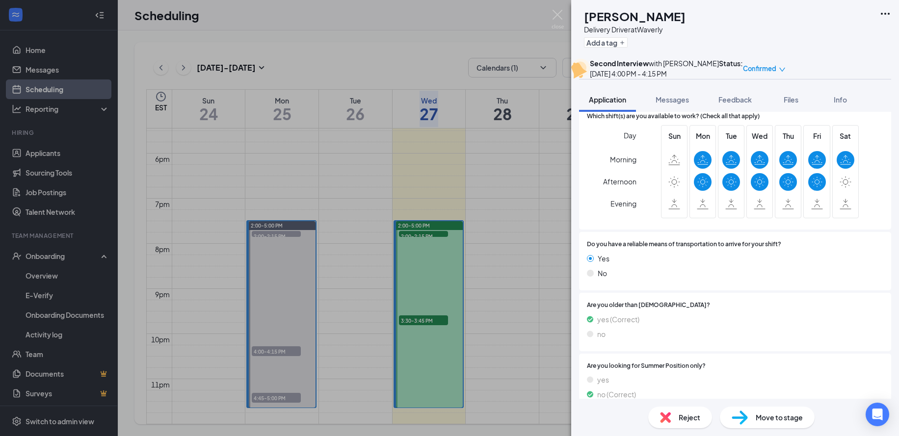
scroll to position [746, 0]
click at [765, 416] on span "Move to stage" at bounding box center [779, 417] width 47 height 11
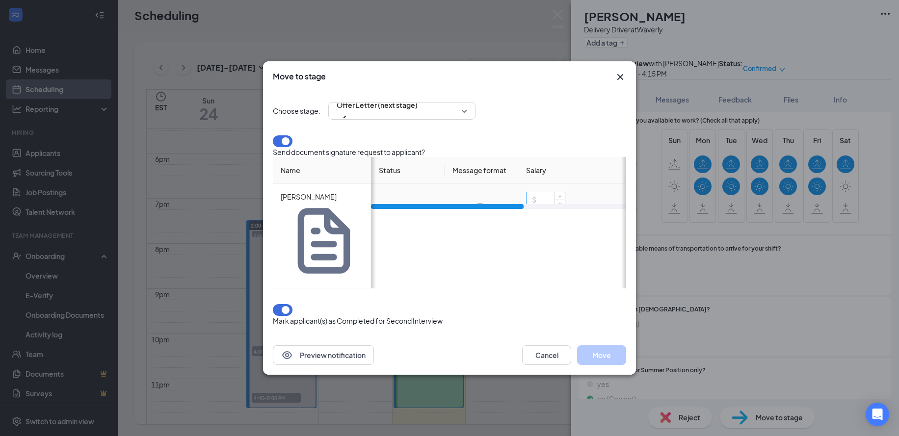
click at [534, 207] on input at bounding box center [546, 199] width 38 height 15
drag, startPoint x: 516, startPoint y: 255, endPoint x: 577, endPoint y: 255, distance: 60.8
click at [528, 209] on div at bounding box center [452, 206] width 153 height 5
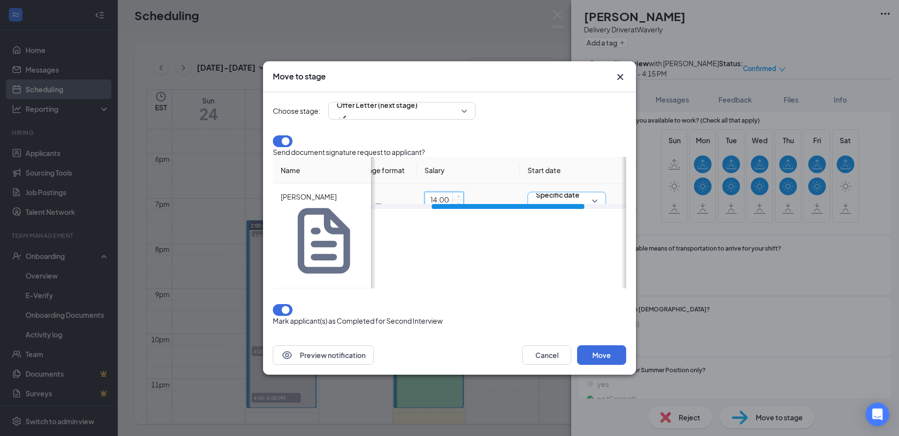
click at [564, 202] on span "Specific date" at bounding box center [558, 194] width 44 height 15
type input "14"
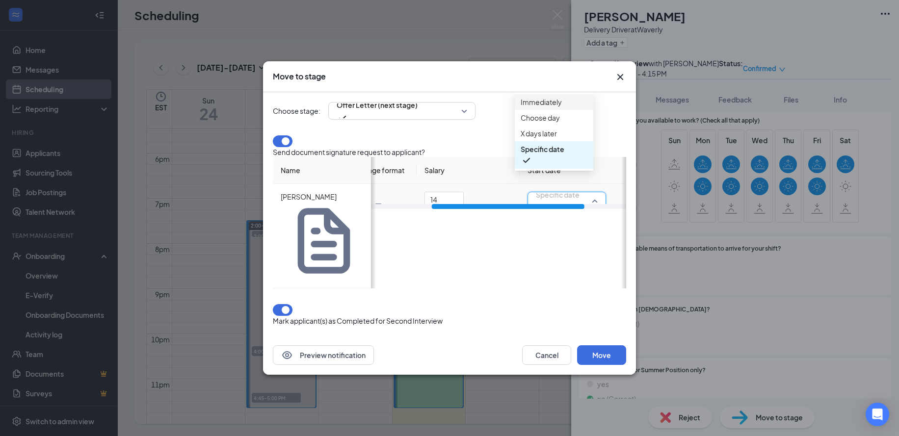
click at [548, 107] on span "Immediately" at bounding box center [541, 102] width 41 height 11
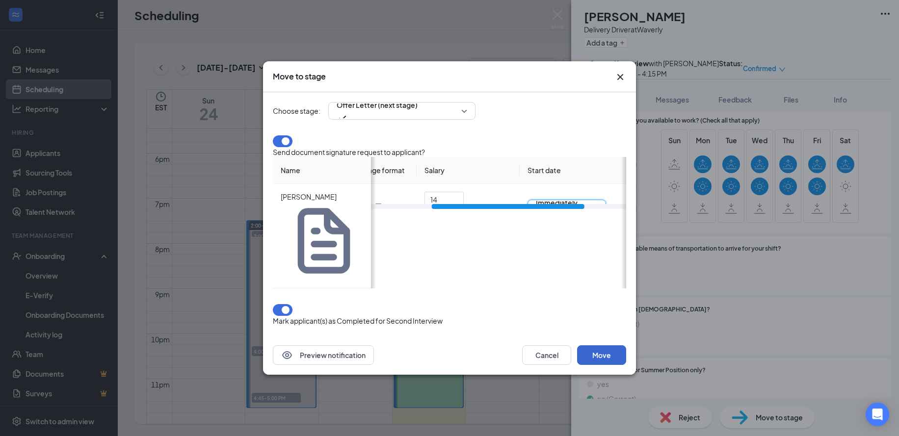
click at [612, 345] on button "Move" at bounding box center [601, 355] width 49 height 20
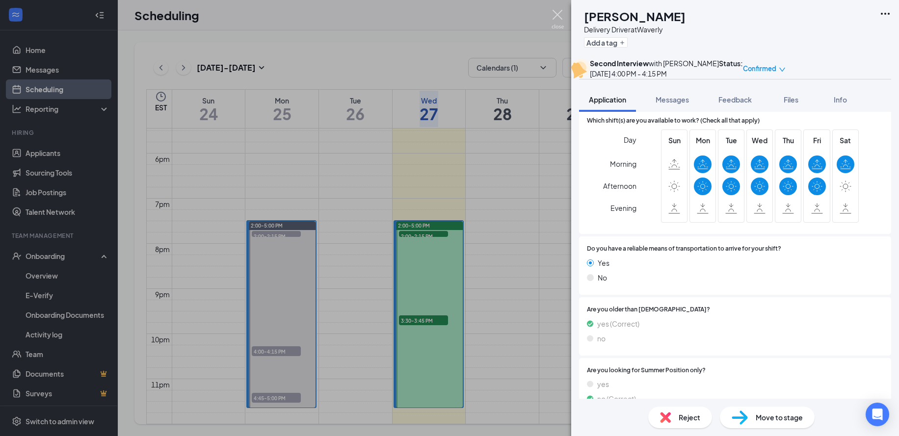
click at [560, 13] on img at bounding box center [558, 19] width 12 height 19
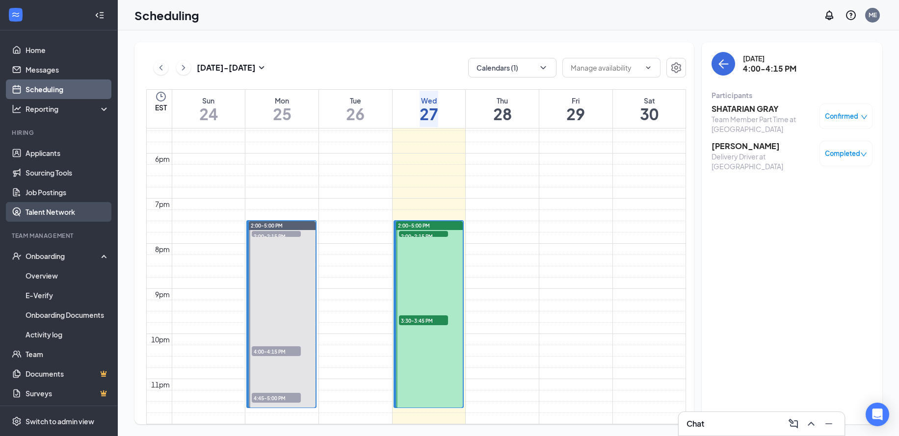
click at [53, 214] on link "Talent Network" at bounding box center [68, 212] width 84 height 20
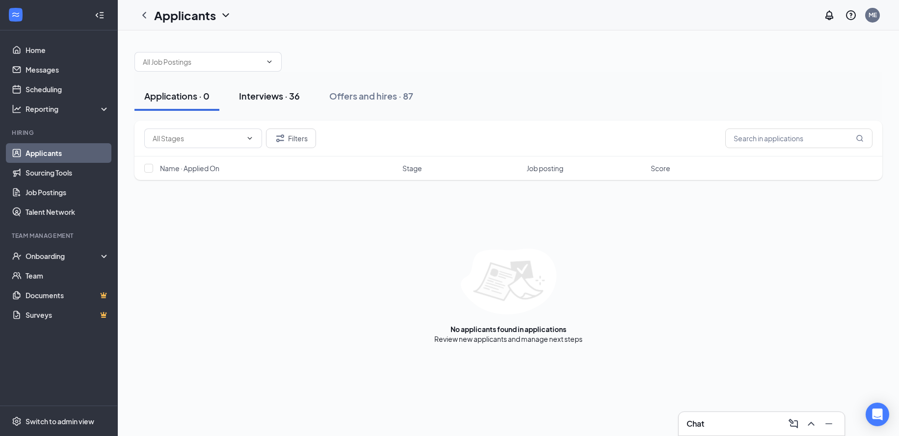
click at [249, 88] on button "Interviews · 36" at bounding box center [269, 95] width 80 height 29
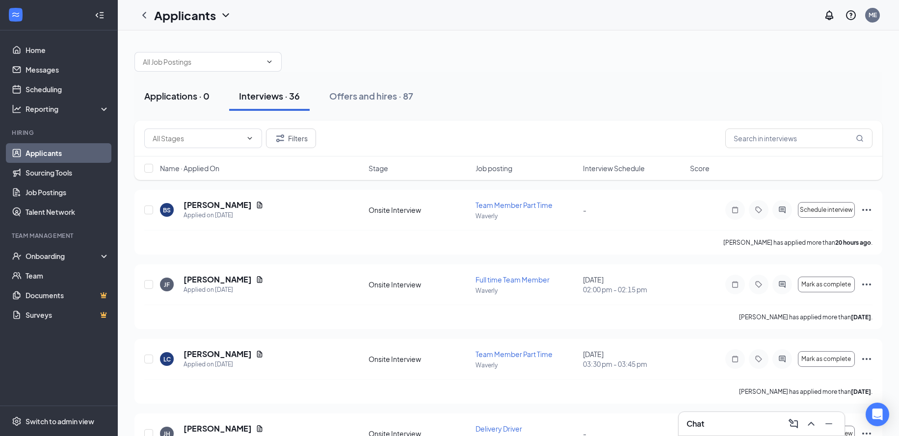
click at [165, 95] on div "Applications · 0" at bounding box center [176, 96] width 65 height 12
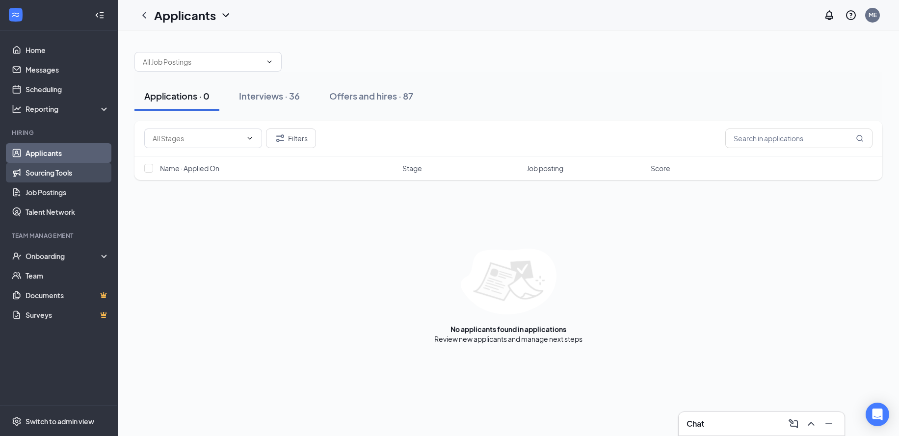
click at [54, 168] on link "Sourcing Tools" at bounding box center [68, 173] width 84 height 20
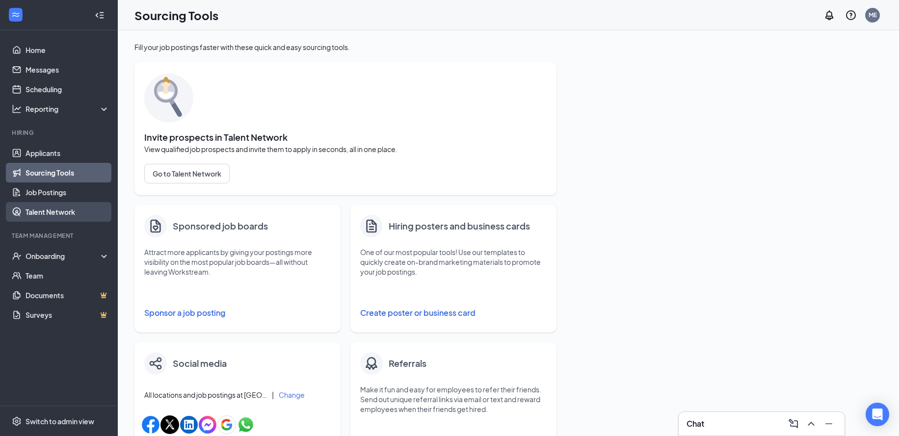
click at [52, 212] on link "Talent Network" at bounding box center [68, 212] width 84 height 20
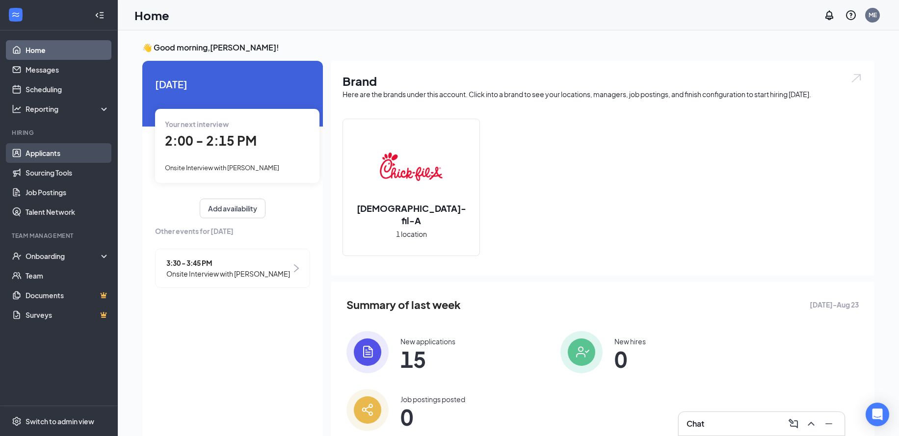
click at [75, 159] on link "Applicants" at bounding box center [68, 153] width 84 height 20
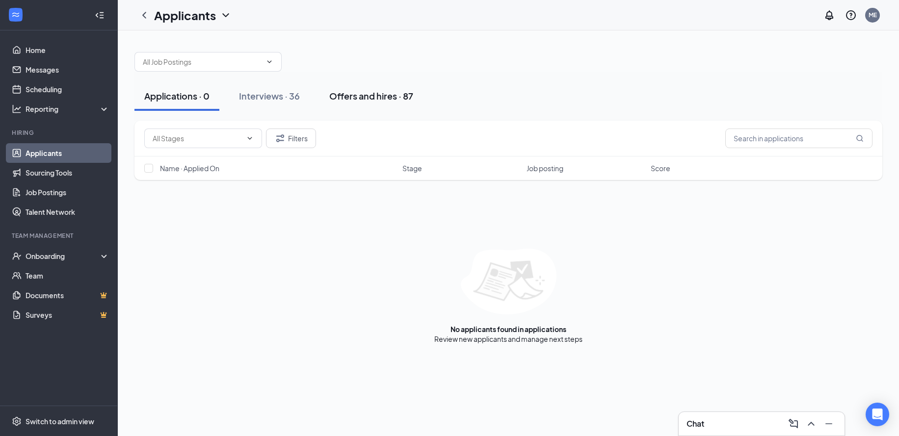
click at [372, 101] on div "Offers and hires · 87" at bounding box center [371, 96] width 84 height 12
